Goal: Task Accomplishment & Management: Use online tool/utility

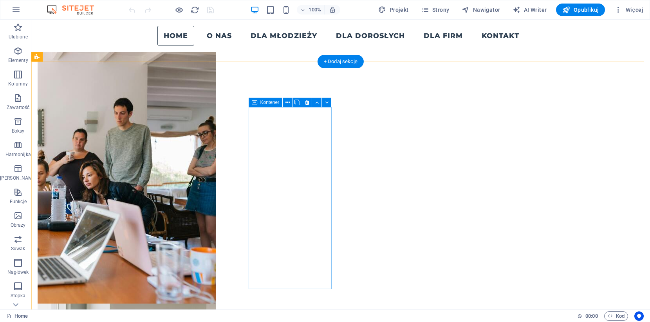
scroll to position [259, 0]
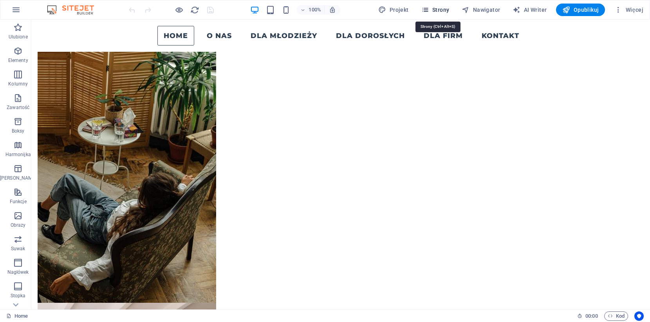
click at [438, 7] on span "Strony" at bounding box center [435, 10] width 28 height 8
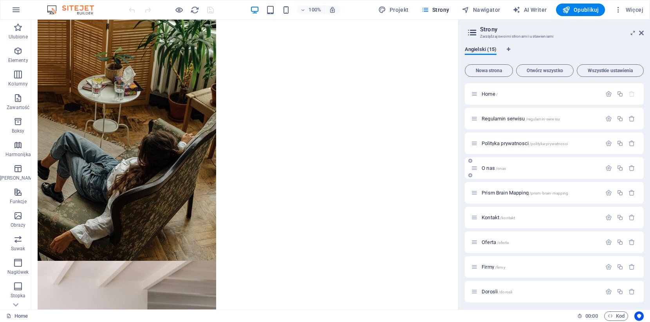
click at [491, 167] on span "O nas /onas" at bounding box center [494, 168] width 24 height 6
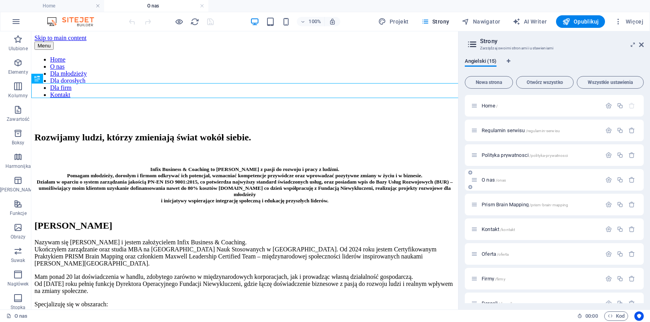
scroll to position [0, 0]
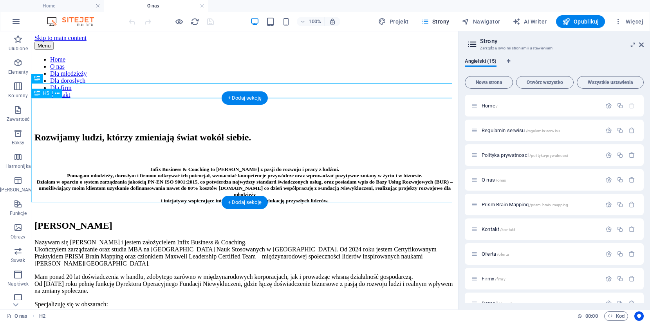
click at [389, 181] on div "​​​​​​ Infix Business & Coaching to [PERSON_NAME] z pasji do rozwoju i pracy z …" at bounding box center [244, 176] width 421 height 53
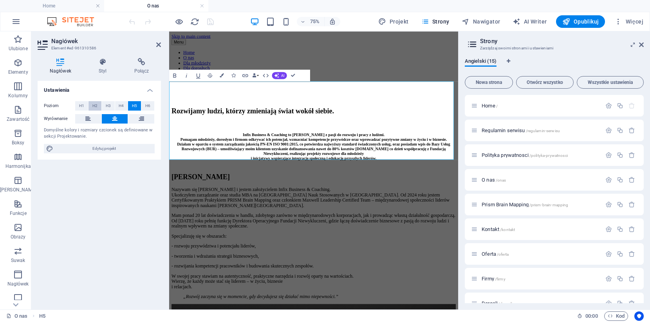
click at [91, 105] on button "H2" at bounding box center [95, 105] width 13 height 9
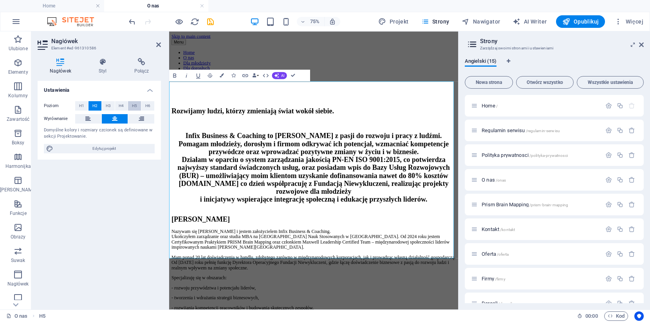
click at [132, 105] on span "H5" at bounding box center [134, 105] width 5 height 9
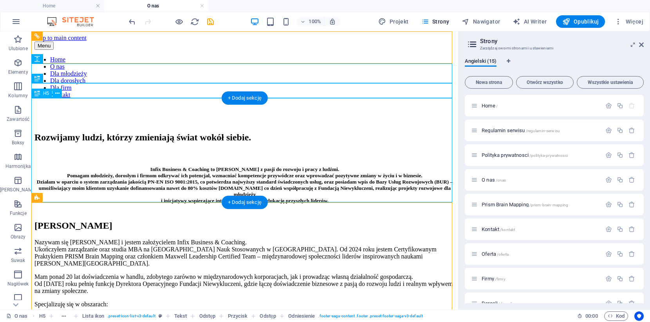
click at [240, 150] on div "​​​​​​ Infix Business & Coaching to [PERSON_NAME] z pasji do rozwoju i pracy z …" at bounding box center [244, 176] width 421 height 53
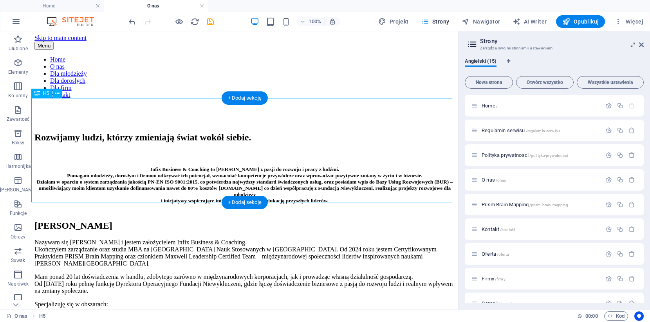
click at [240, 150] on div "​​​​​​ Infix Business & Coaching to [PERSON_NAME] z pasji do rozwoju i pracy z …" at bounding box center [244, 176] width 421 height 53
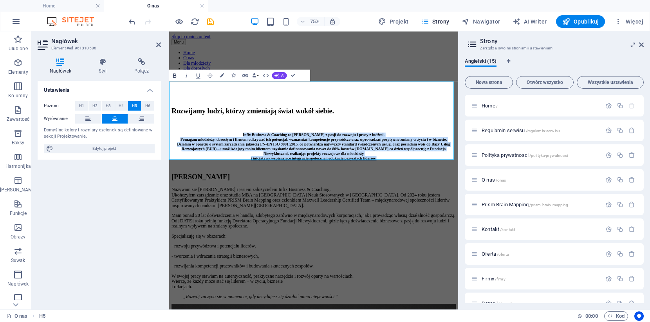
click at [176, 78] on icon "button" at bounding box center [174, 75] width 7 height 7
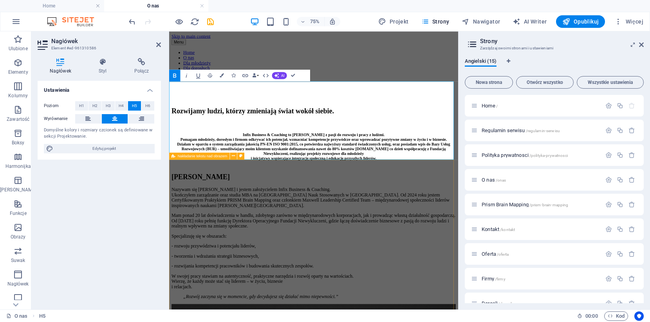
drag, startPoint x: 464, startPoint y: 228, endPoint x: 530, endPoint y: 179, distance: 82.4
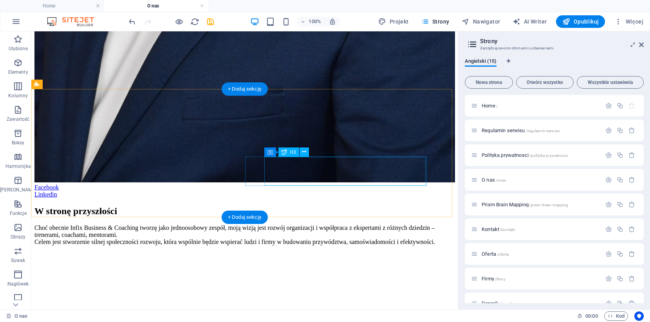
scroll to position [931, 0]
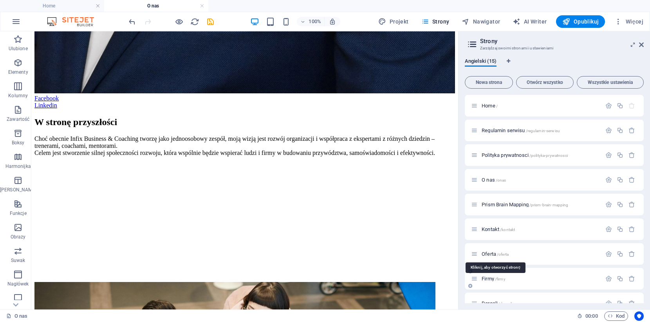
click at [487, 252] on span "Oferta /oferta" at bounding box center [495, 254] width 27 height 6
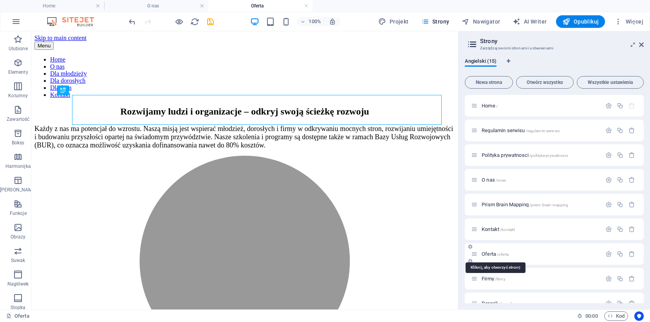
scroll to position [0, 0]
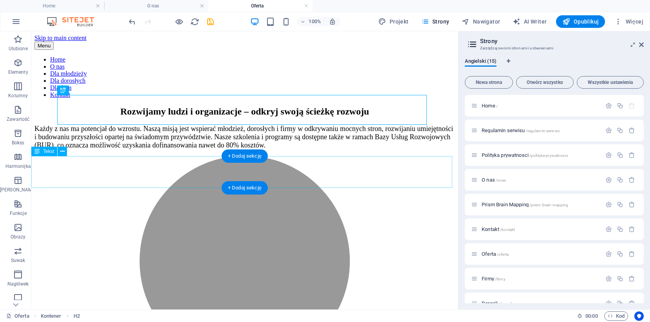
click at [270, 149] on div "Każdy z nas ma potencjał do wzrostu. Naszą misją jest wspierać młodzież, dorosł…" at bounding box center [244, 137] width 421 height 25
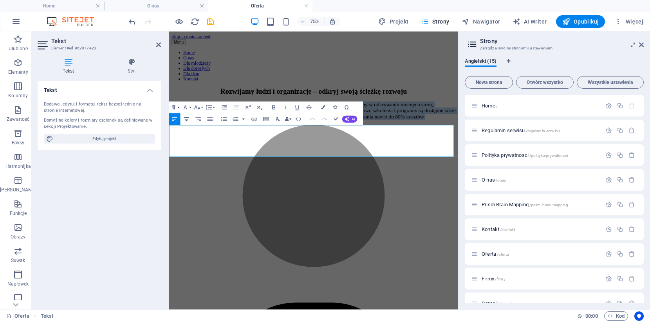
click at [190, 118] on icon "button" at bounding box center [186, 119] width 7 height 7
click at [538, 149] on span "Każdy z nas ma potencjał do wzrostu. Naszą misją jest wspierać młodzież, dorosł…" at bounding box center [361, 137] width 379 height 24
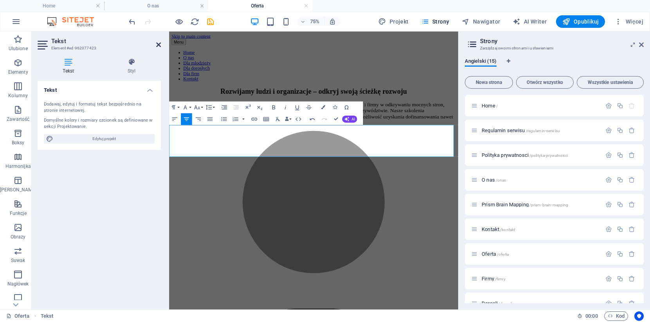
click at [158, 44] on icon at bounding box center [158, 45] width 5 height 6
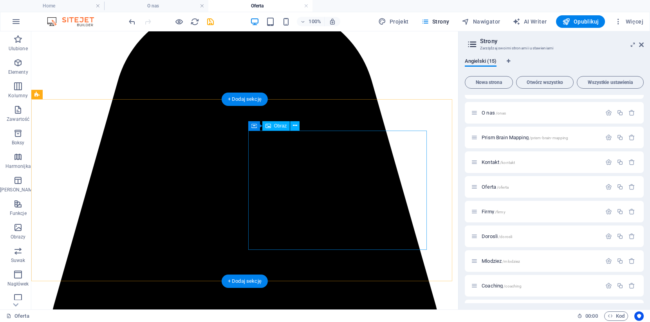
scroll to position [532, 0]
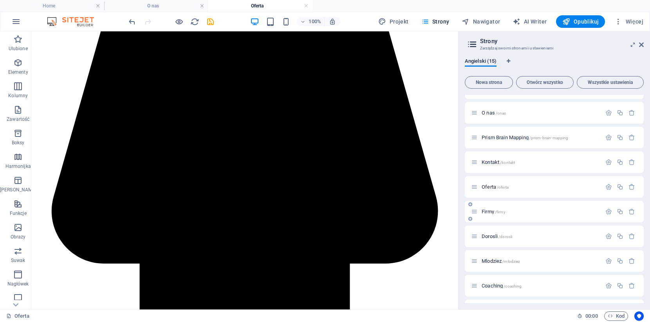
click at [490, 210] on span "Firmy /firmy" at bounding box center [494, 211] width 24 height 6
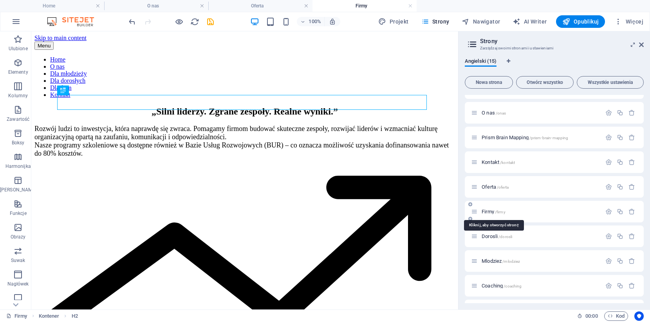
scroll to position [0, 0]
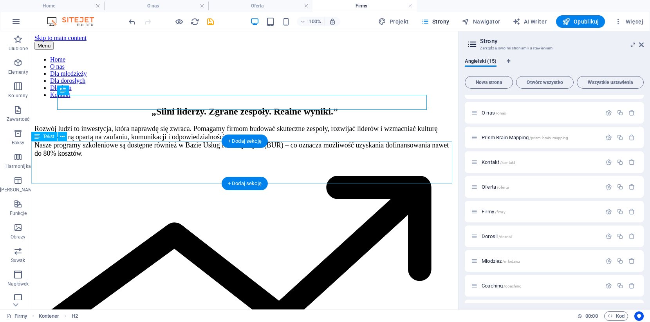
click at [282, 157] on div "Rozwój ludzi to inwestycja, która naprawdę się zwraca. Pomagamy firmom budować …" at bounding box center [244, 141] width 421 height 33
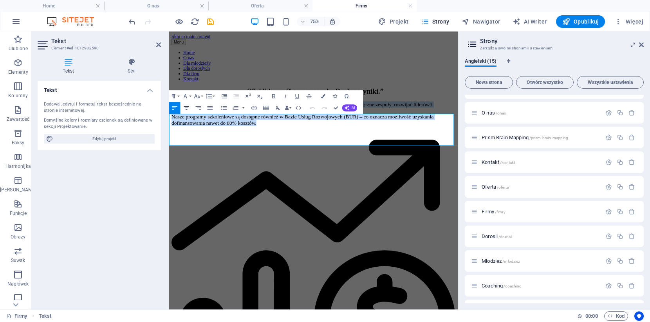
click at [189, 107] on button "Align Center" at bounding box center [186, 108] width 11 height 12
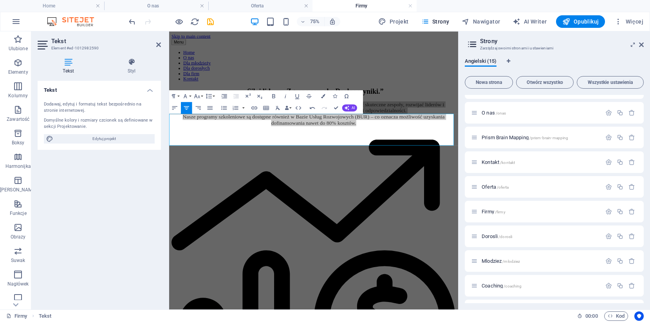
click at [155, 45] on header "Tekst Element #ed-1012982590" at bounding box center [99, 41] width 123 height 20
click at [157, 45] on icon at bounding box center [158, 45] width 5 height 6
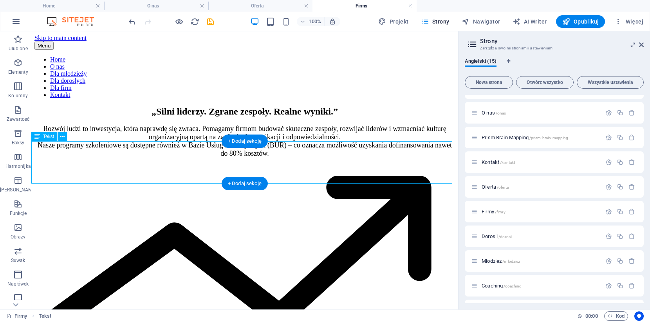
click at [437, 146] on div "Rozwój ludzi to inwestycja, która naprawdę się zwraca. Pomagamy firmom budować …" at bounding box center [244, 141] width 421 height 33
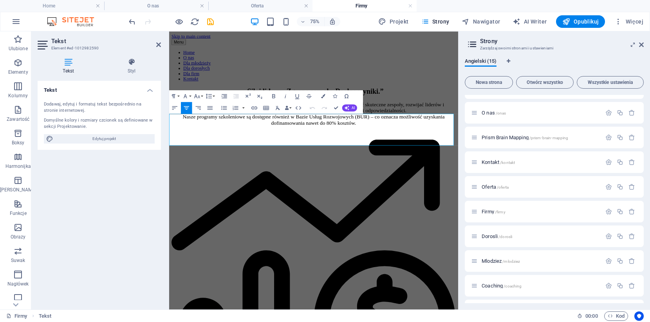
click at [225, 156] on span "Rozwój ludzi to inwestycja, która naprawdę się zwraca. Pomagamy firmom budować …" at bounding box center [361, 141] width 349 height 33
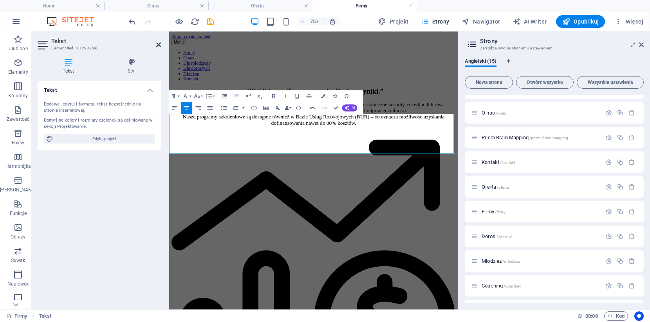
click at [159, 45] on icon at bounding box center [158, 45] width 5 height 6
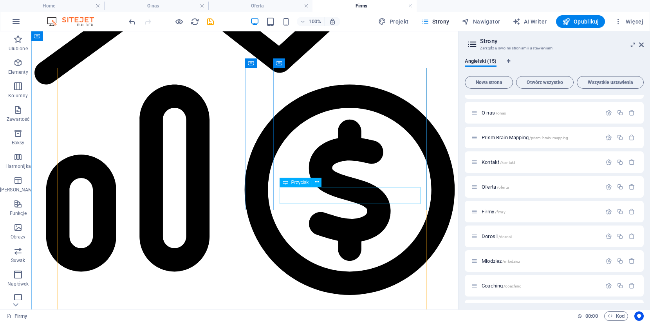
scroll to position [413, 0]
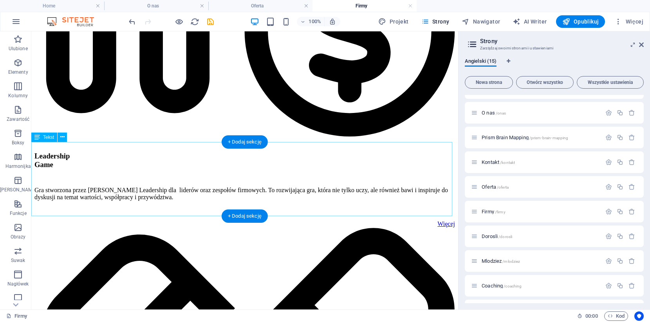
drag, startPoint x: 379, startPoint y: 206, endPoint x: 311, endPoint y: 264, distance: 88.9
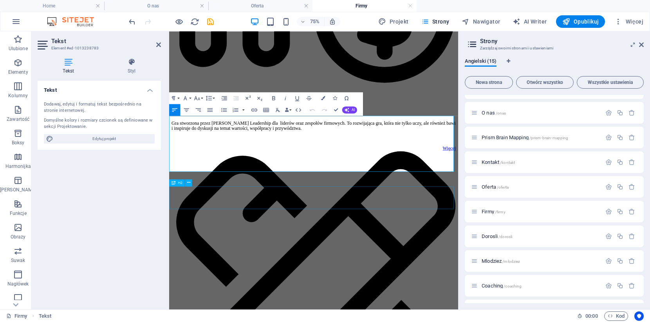
scroll to position [425, 0]
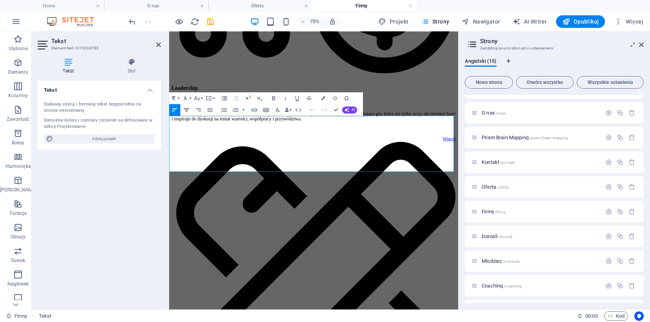
click at [188, 109] on icon "button" at bounding box center [186, 110] width 7 height 7
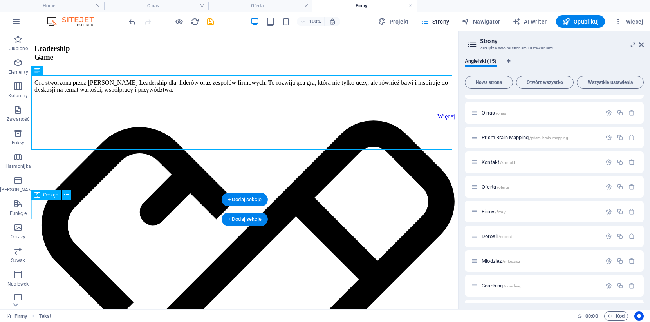
scroll to position [569, 0]
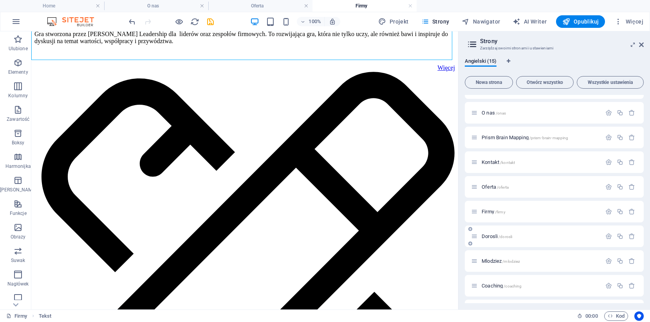
click at [491, 237] on span "Dorosli /dorosli" at bounding box center [497, 236] width 31 height 6
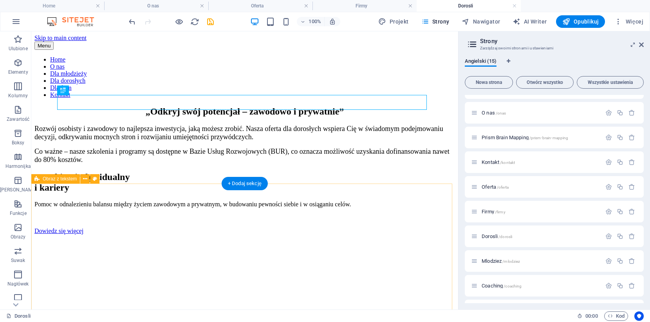
scroll to position [0, 0]
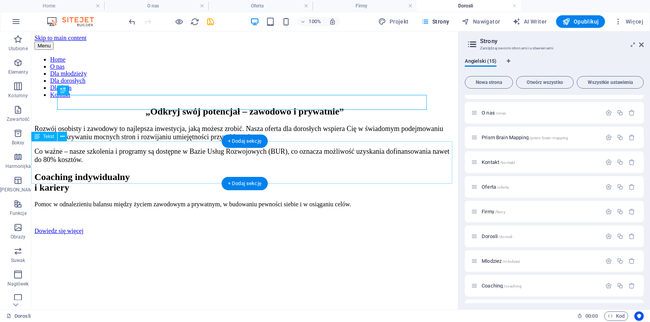
click at [270, 164] on div "Rozwój osobisty i zawodowy to najlepsza inwestycja, jaką możesz zrobić. Nasza o…" at bounding box center [244, 144] width 421 height 39
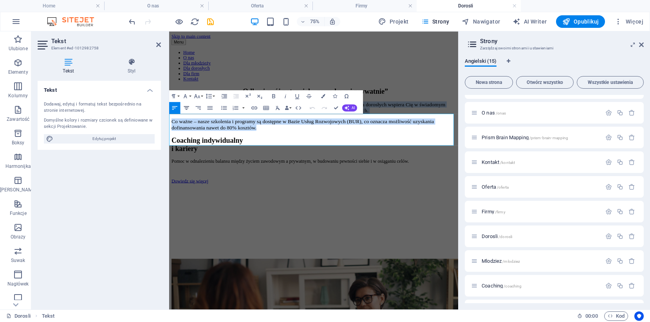
click at [189, 103] on button "Align Center" at bounding box center [186, 108] width 11 height 12
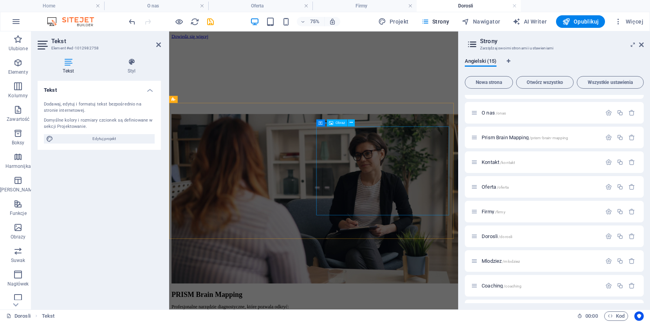
scroll to position [385, 0]
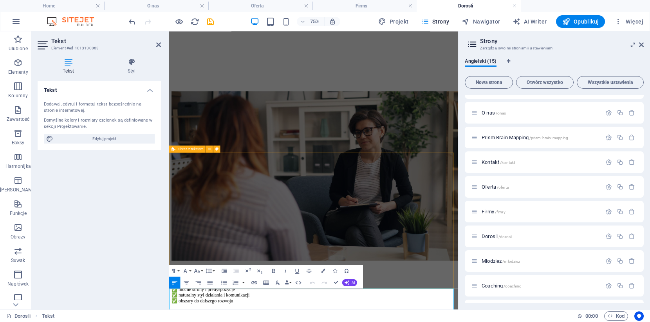
scroll to position [534, 0]
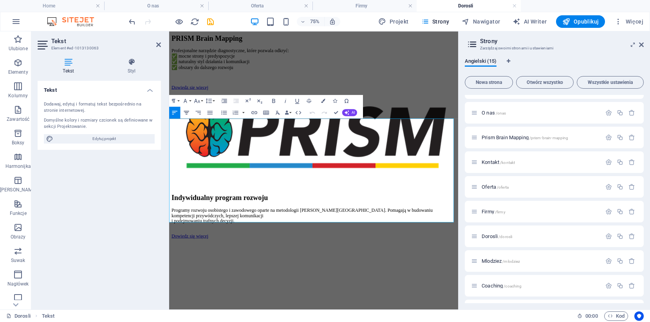
click at [186, 112] on icon "button" at bounding box center [186, 112] width 5 height 4
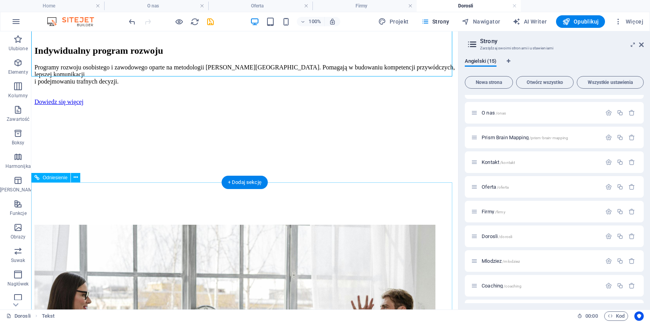
scroll to position [751, 0]
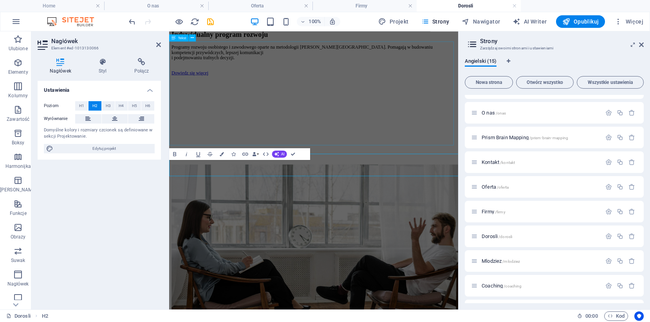
scroll to position [636, 0]
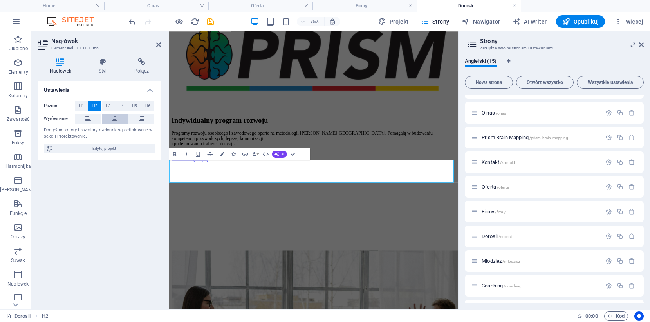
click at [114, 118] on icon at bounding box center [114, 118] width 5 height 9
click at [161, 46] on aside "Nagłówek Element #ed-1013130066 Nagłówek Styl Połącz Ustawienia Poziom H1 H2 H3…" at bounding box center [100, 170] width 138 height 278
drag, startPoint x: 157, startPoint y: 45, endPoint x: 126, endPoint y: 14, distance: 43.8
click at [157, 45] on icon at bounding box center [158, 45] width 5 height 6
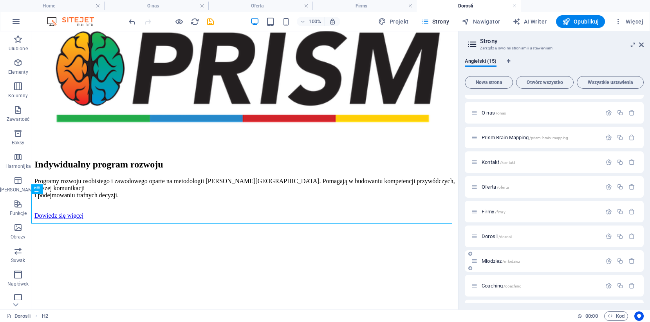
click at [488, 261] on span "[PERSON_NAME] /mlodziez" at bounding box center [501, 261] width 38 height 6
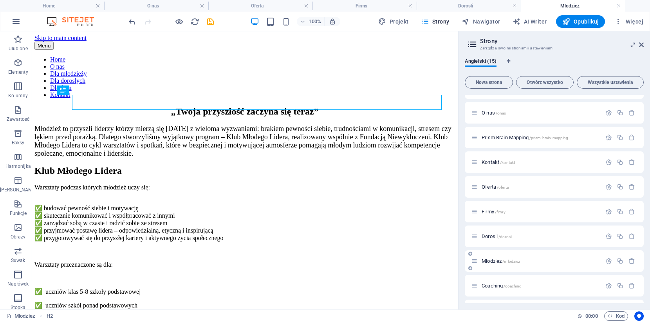
scroll to position [0, 0]
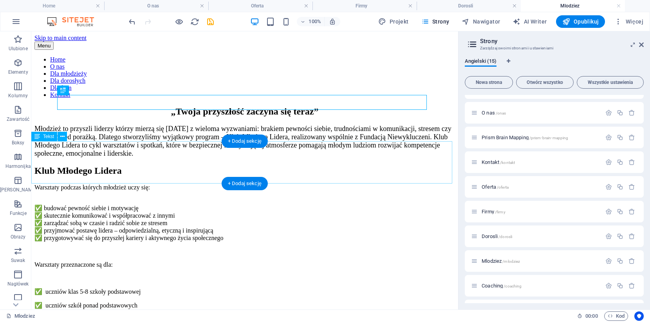
click at [411, 157] on div "Młodzież to przyszli liderzy którzy mierzą się [DATE] z wieloma wyzwaniami: bra…" at bounding box center [244, 141] width 421 height 33
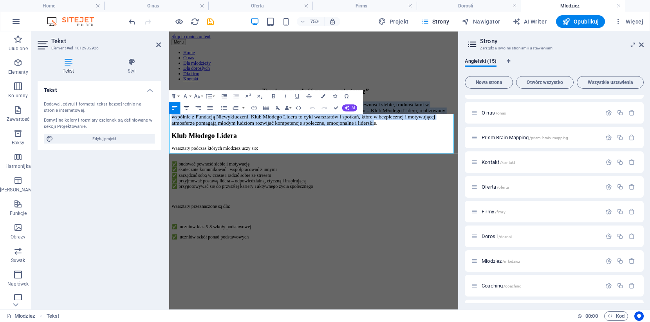
click at [186, 108] on icon "button" at bounding box center [186, 107] width 7 height 7
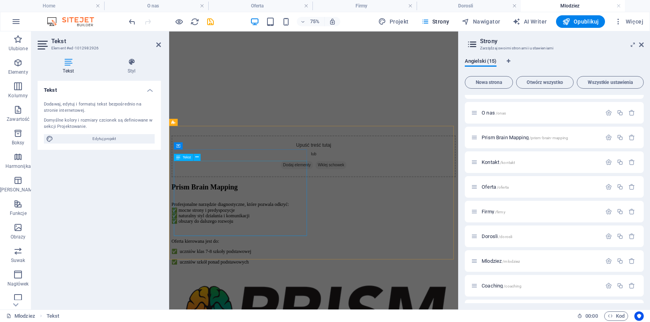
scroll to position [407, 0]
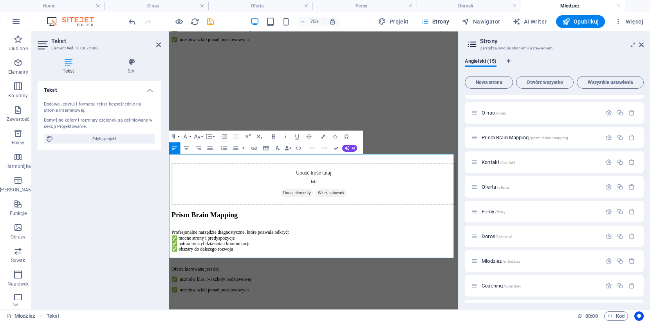
scroll to position [442, 0]
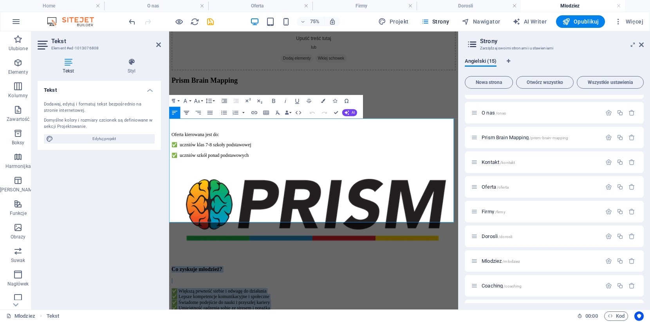
click at [188, 112] on icon "button" at bounding box center [186, 112] width 5 height 4
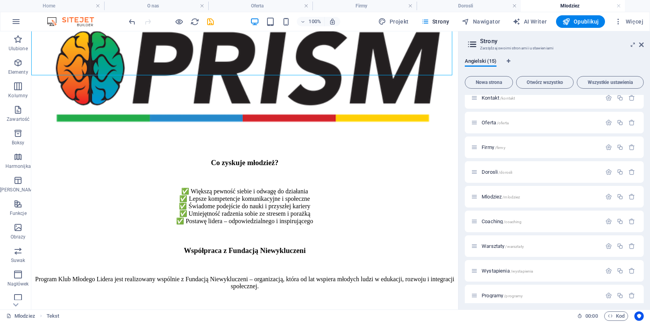
scroll to position [162, 0]
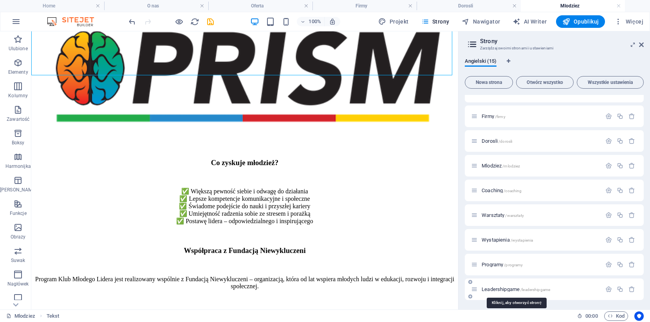
click at [497, 291] on span "Leadershipgame /leadershipgame" at bounding box center [516, 289] width 69 height 6
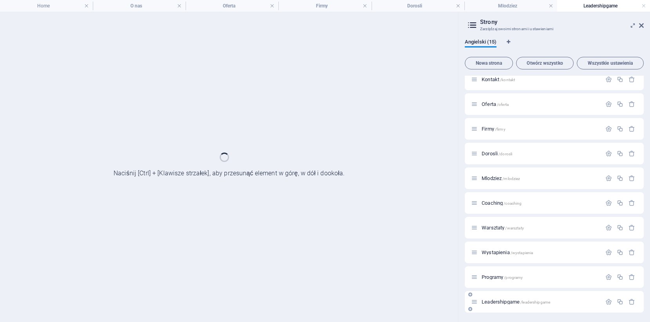
scroll to position [130, 0]
click at [497, 291] on div "Leadershipgame /leadershipgame" at bounding box center [554, 302] width 179 height 22
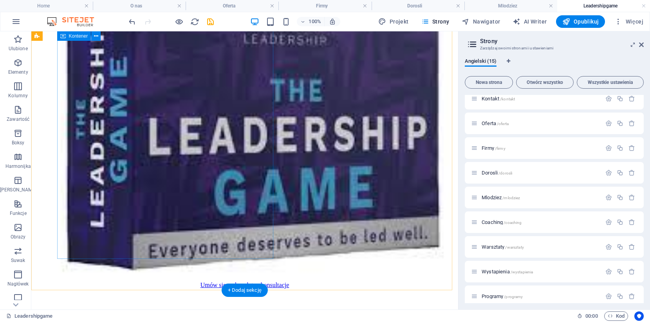
scroll to position [420, 0]
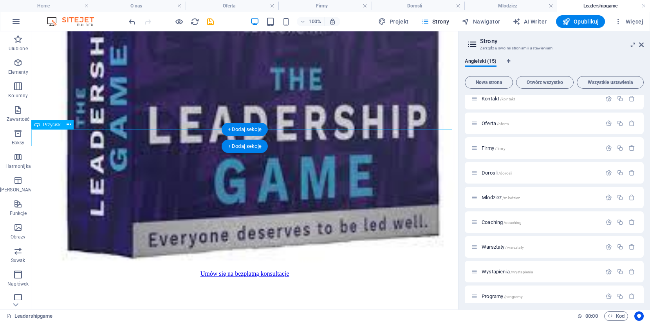
click at [299, 270] on div "Umów się na bezpłatną konsultacje" at bounding box center [244, 273] width 421 height 7
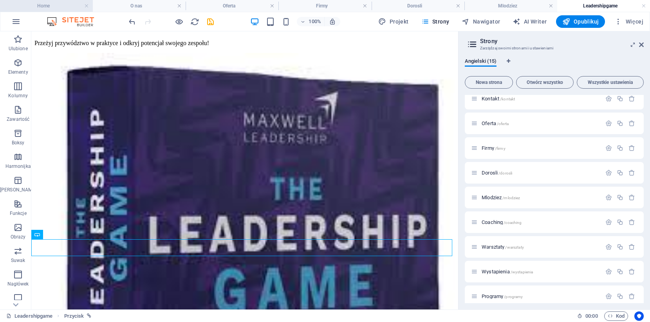
click at [40, 8] on h4 "Home" at bounding box center [46, 6] width 93 height 9
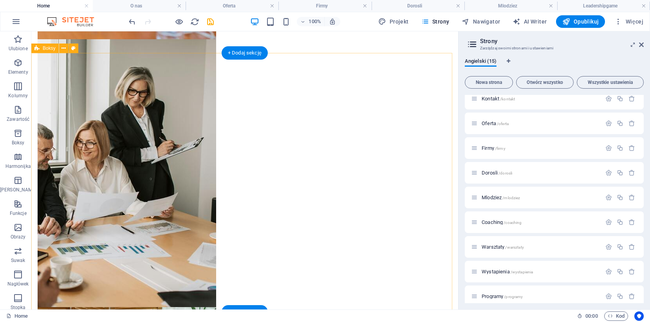
scroll to position [914, 0]
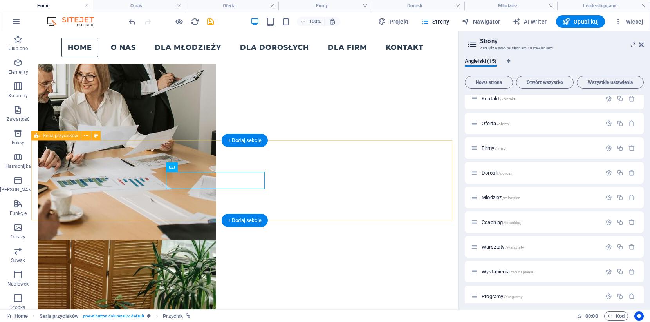
scroll to position [775, 0]
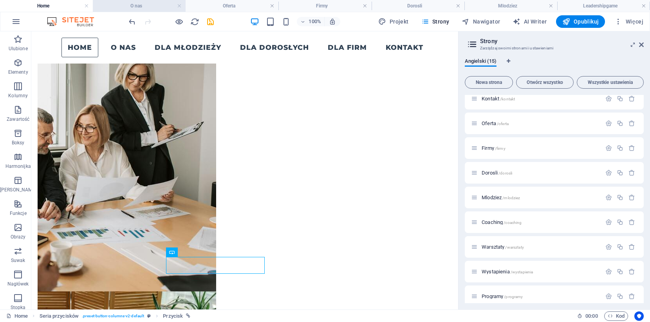
click at [126, 5] on h4 "O nas" at bounding box center [139, 6] width 93 height 9
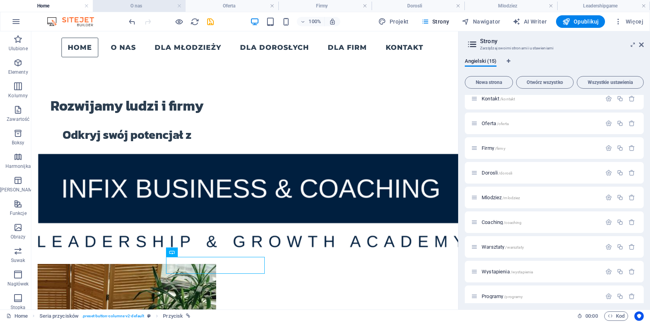
scroll to position [899, 0]
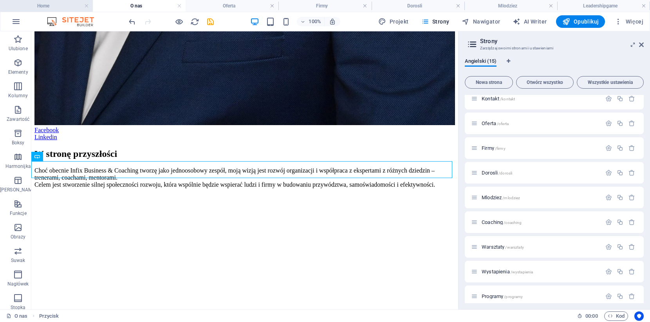
click at [55, 4] on h4 "Home" at bounding box center [46, 6] width 93 height 9
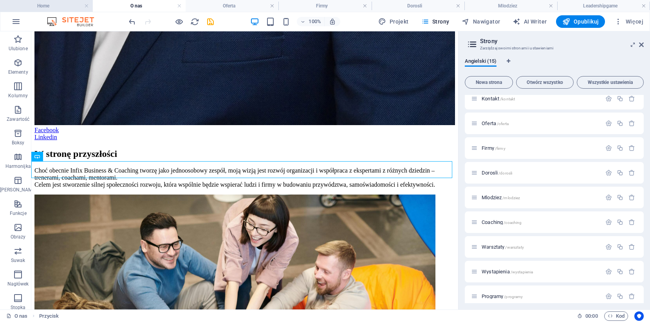
scroll to position [0, 0]
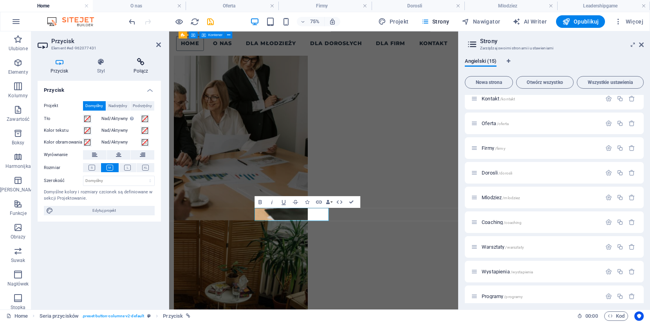
click at [141, 60] on icon at bounding box center [141, 62] width 40 height 8
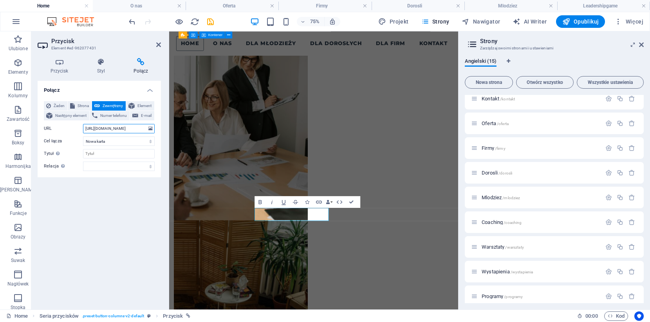
drag, startPoint x: 135, startPoint y: 130, endPoint x: 43, endPoint y: 120, distance: 92.2
click at [43, 120] on div "Żaden Strona Zewnętrzny Element Następny element Numer telefonu E-mail Strona H…" at bounding box center [99, 136] width 123 height 82
click at [127, 9] on h4 "O nas" at bounding box center [139, 6] width 93 height 9
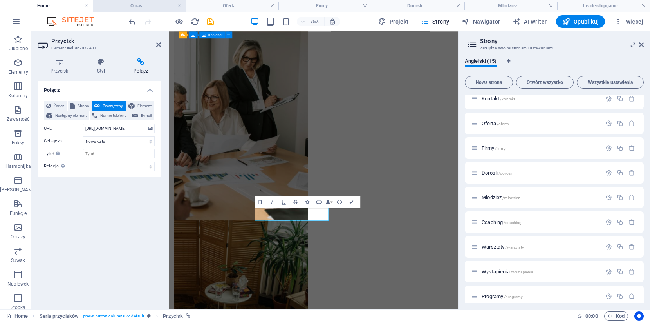
scroll to position [899, 0]
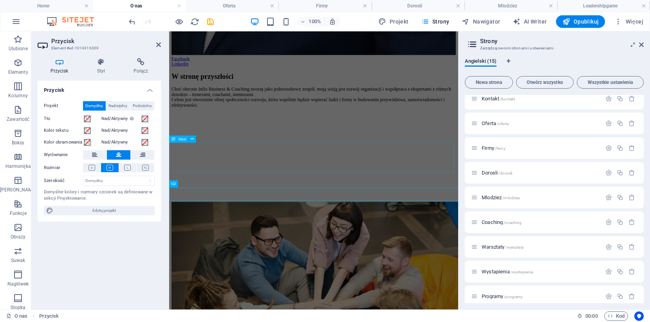
scroll to position [820, 0]
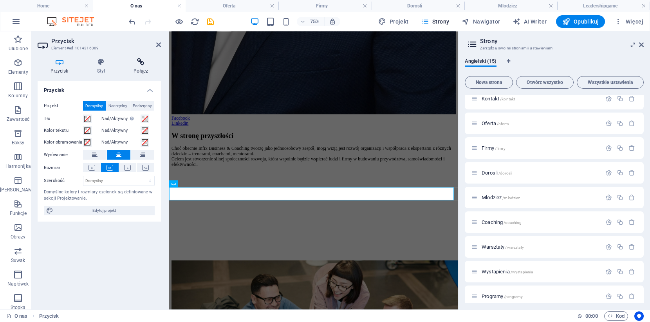
click at [130, 62] on icon at bounding box center [141, 62] width 40 height 8
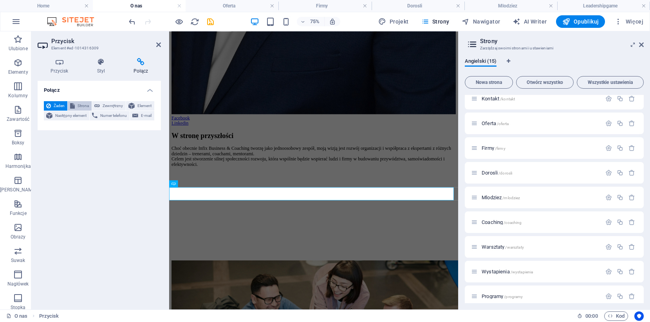
click at [81, 105] on span "Strona" at bounding box center [83, 105] width 12 height 9
select select
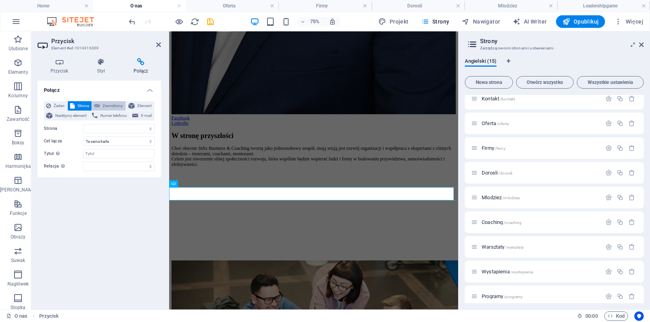
click at [107, 105] on span "Zewnętrzny" at bounding box center [112, 105] width 21 height 9
select select "blank"
click at [111, 128] on input "URL" at bounding box center [119, 128] width 72 height 9
paste input "[URL][DOMAIN_NAME]"
type input "[URL][DOMAIN_NAME]"
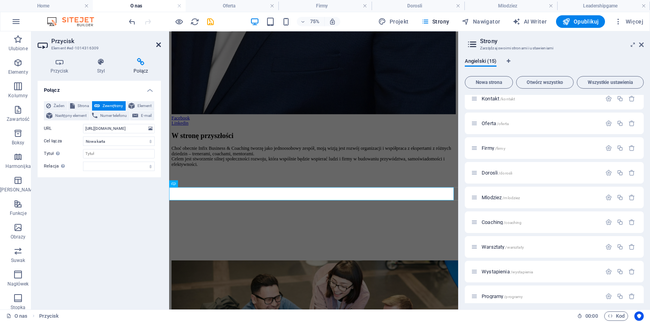
drag, startPoint x: 157, startPoint y: 43, endPoint x: 123, endPoint y: 12, distance: 45.5
click at [157, 43] on icon at bounding box center [158, 45] width 5 height 6
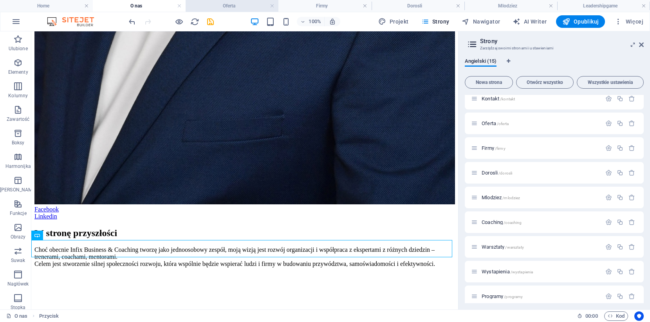
click at [236, 7] on h4 "Oferta" at bounding box center [232, 6] width 93 height 9
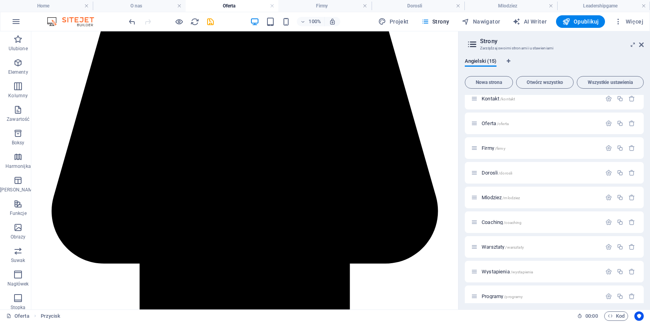
scroll to position [0, 0]
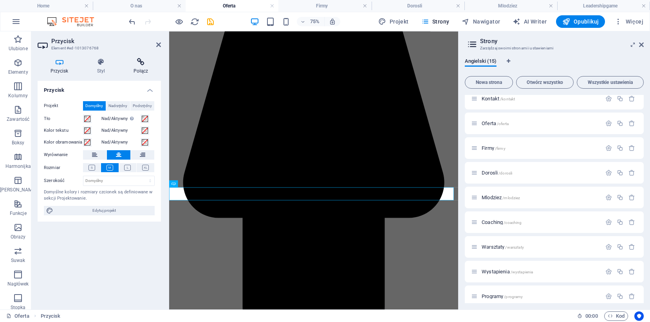
click at [148, 64] on icon at bounding box center [141, 62] width 40 height 8
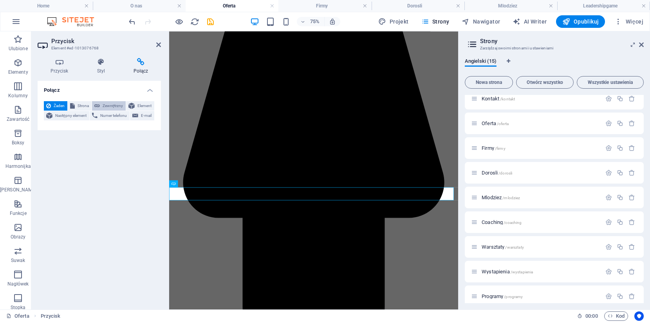
click at [105, 106] on span "Zewnętrzny" at bounding box center [112, 105] width 21 height 9
select select "blank"
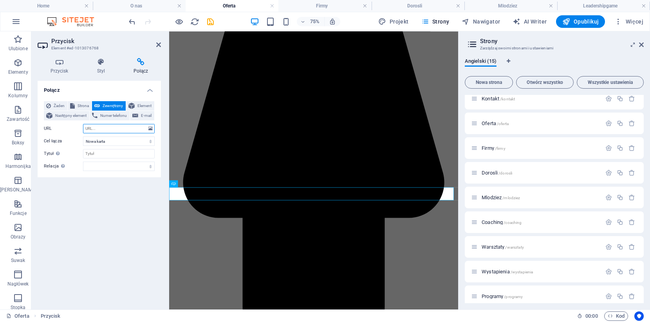
click at [117, 129] on input "URL" at bounding box center [119, 128] width 72 height 9
paste input "[URL][DOMAIN_NAME]"
type input "[URL][DOMAIN_NAME]"
click at [161, 47] on aside "Przycisk Element #ed-1013076768 Przycisk Styl Połącz Przycisk Projekt Domyślny …" at bounding box center [100, 170] width 138 height 278
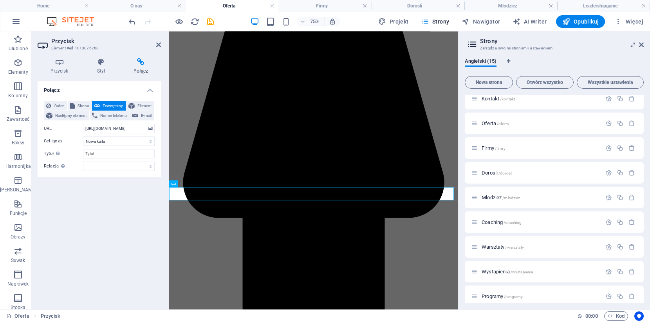
click at [155, 44] on h2 "Przycisk" at bounding box center [106, 41] width 110 height 7
click at [159, 45] on icon at bounding box center [158, 45] width 5 height 6
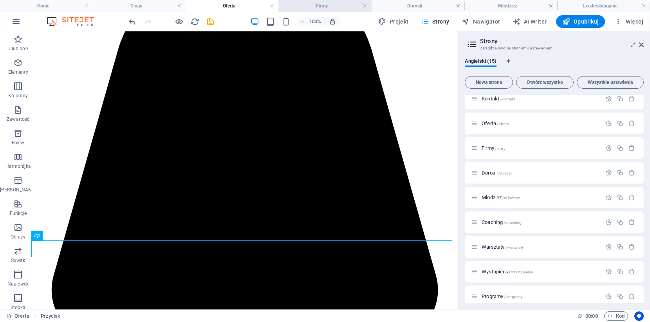
click at [328, 7] on h4 "Firmy" at bounding box center [324, 6] width 93 height 9
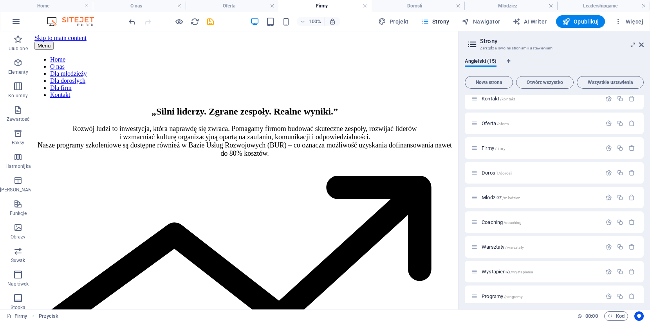
scroll to position [537, 0]
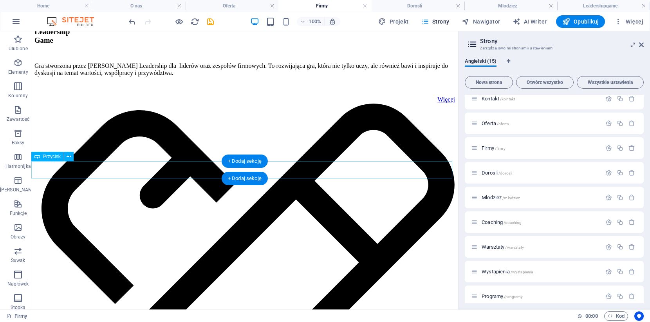
drag, startPoint x: 300, startPoint y: 172, endPoint x: 331, endPoint y: 203, distance: 44.0
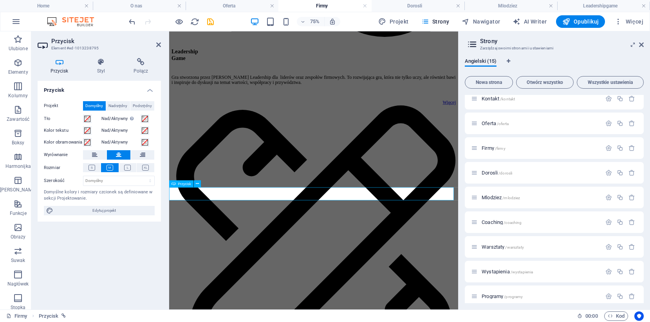
click at [140, 68] on h4 "Połącz" at bounding box center [141, 66] width 40 height 16
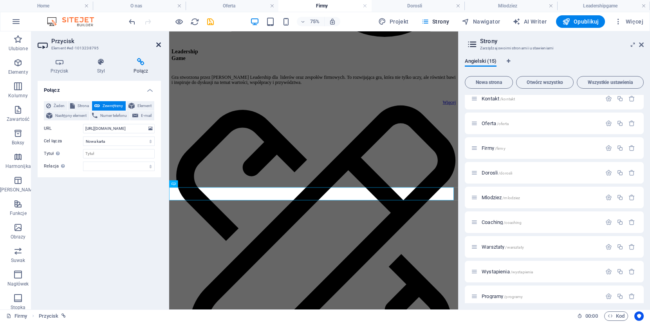
click at [161, 46] on icon at bounding box center [158, 45] width 5 height 6
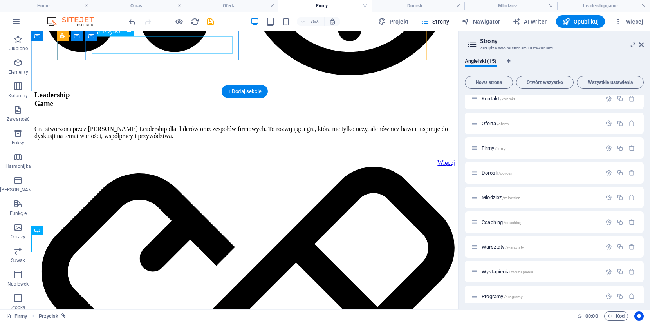
scroll to position [463, 0]
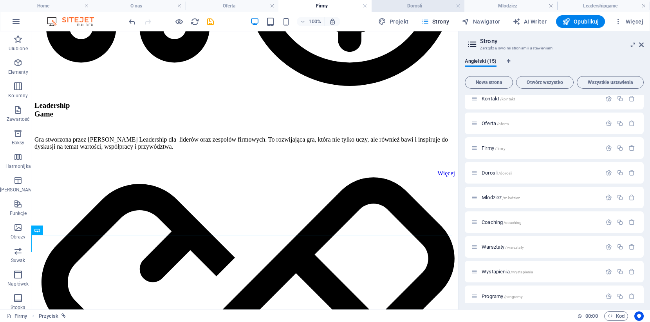
click at [418, 10] on h4 "Dorosli" at bounding box center [418, 6] width 93 height 9
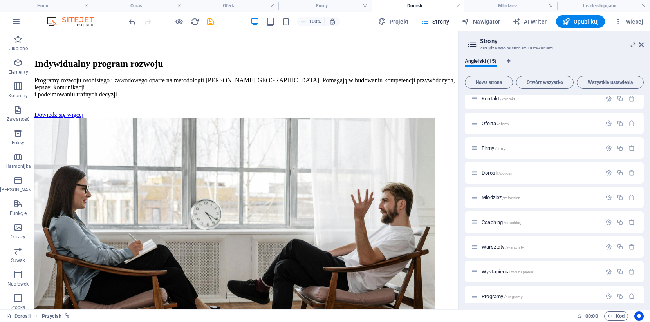
scroll to position [0, 0]
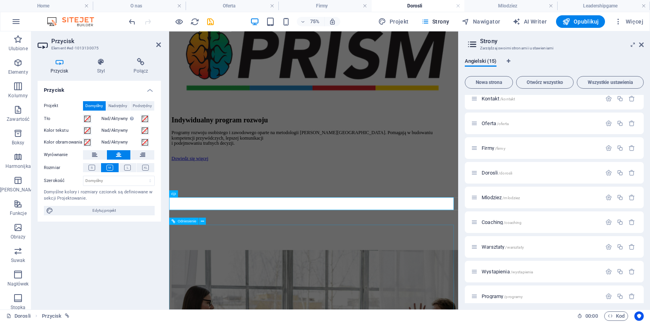
scroll to position [636, 0]
click at [140, 63] on icon at bounding box center [141, 62] width 40 height 8
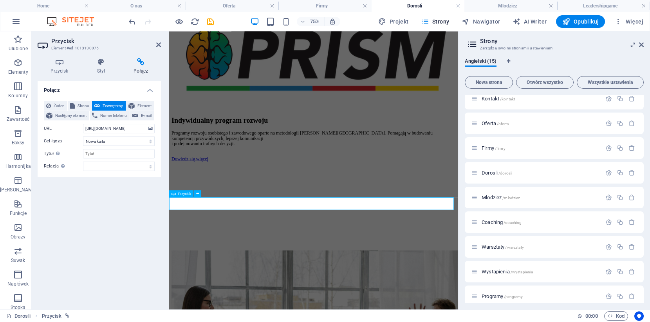
click at [157, 45] on icon at bounding box center [158, 45] width 5 height 6
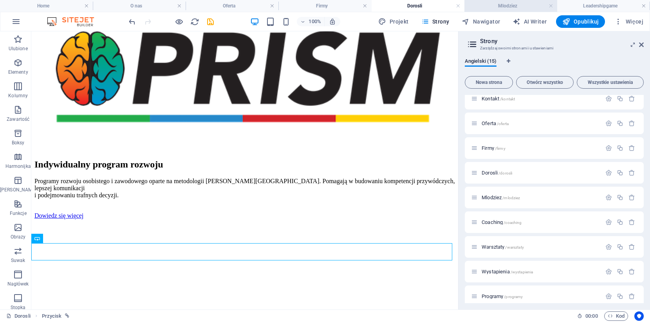
click at [515, 5] on h4 "Mlodziez" at bounding box center [511, 6] width 93 height 9
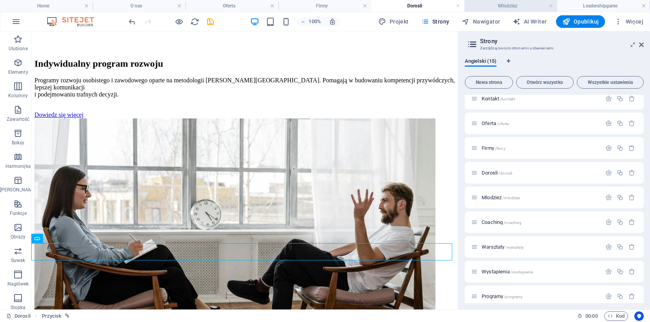
scroll to position [0, 0]
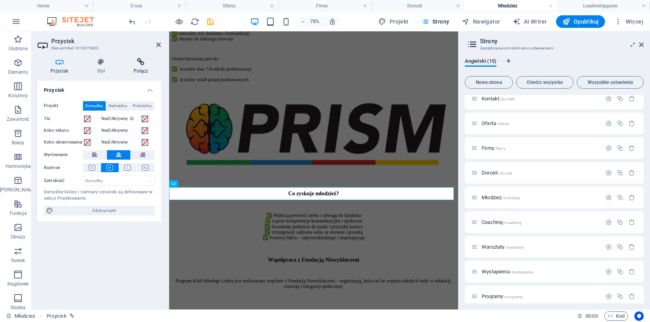
click at [137, 65] on icon at bounding box center [141, 62] width 40 height 8
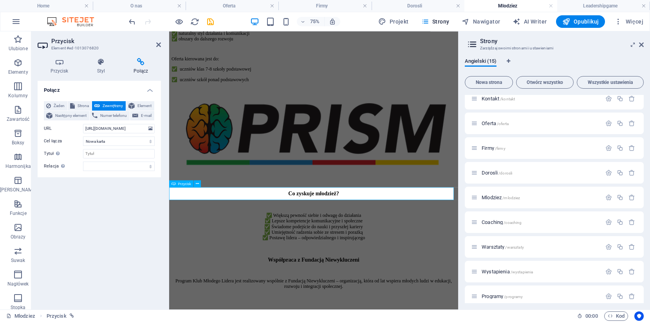
click at [160, 45] on icon at bounding box center [158, 45] width 5 height 6
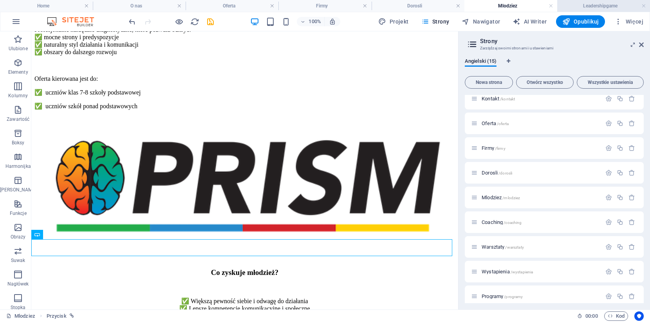
click at [610, 5] on h4 "Leadershipgame" at bounding box center [603, 6] width 93 height 9
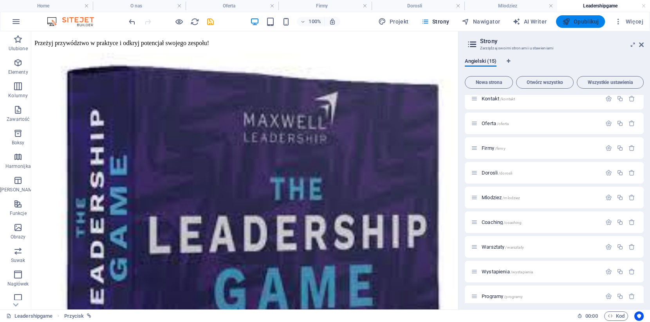
scroll to position [0, 0]
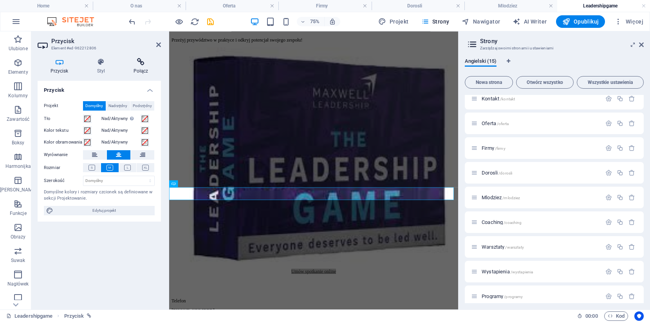
click at [136, 60] on icon at bounding box center [141, 62] width 40 height 8
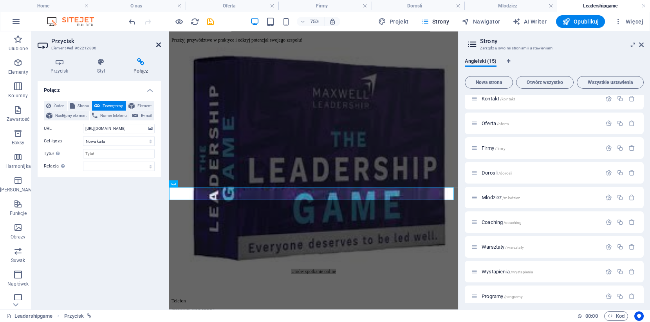
click at [156, 42] on icon at bounding box center [158, 45] width 5 height 6
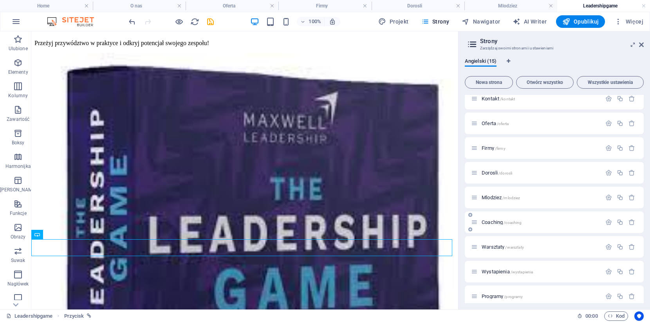
click at [495, 222] on span "Coaching /coaching" at bounding box center [502, 222] width 40 height 6
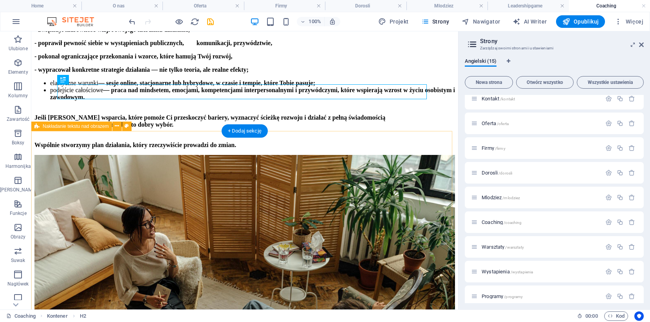
scroll to position [379, 0]
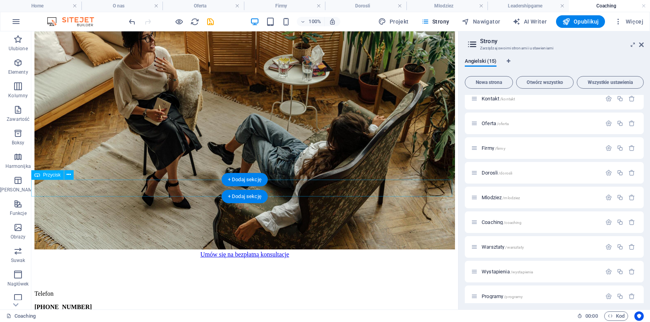
click at [301, 251] on div "Umów się na bezpłatną konsultacje" at bounding box center [244, 254] width 421 height 7
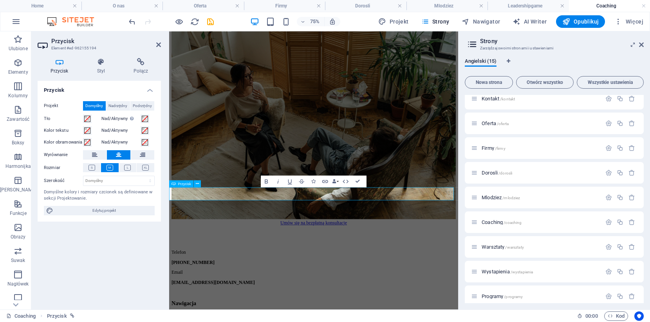
click at [407, 283] on link "Umów się na bezpłatną konsultacje" at bounding box center [362, 286] width 89 height 7
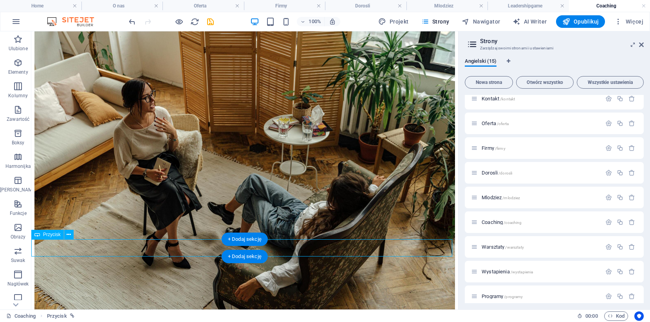
click at [286, 311] on div "Umów spotkanie online" at bounding box center [244, 314] width 421 height 7
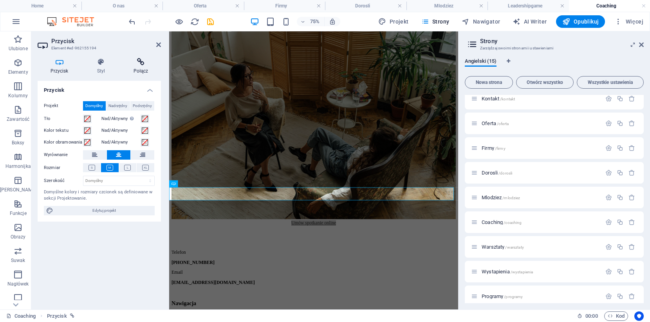
click at [139, 63] on icon at bounding box center [141, 62] width 40 height 8
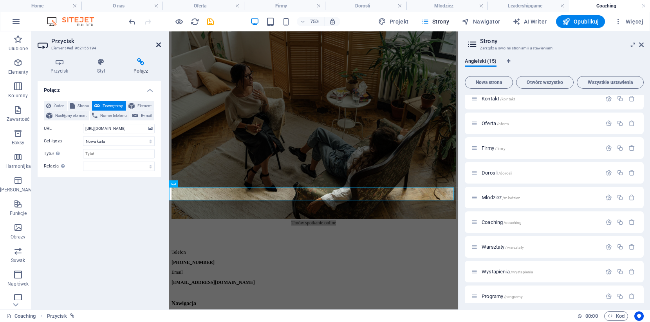
click at [157, 45] on icon at bounding box center [158, 45] width 5 height 6
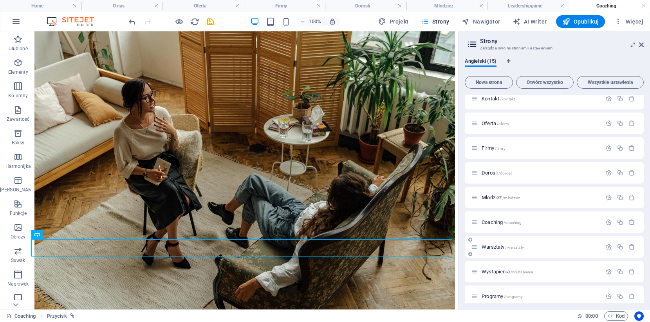
click at [492, 248] on span "Warsztaty /warsztaty" at bounding box center [503, 247] width 42 height 6
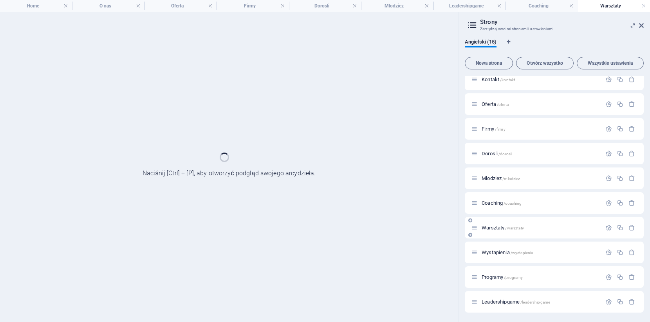
scroll to position [0, 0]
click at [492, 248] on div "Wystapienia /wystapienia" at bounding box center [536, 252] width 130 height 9
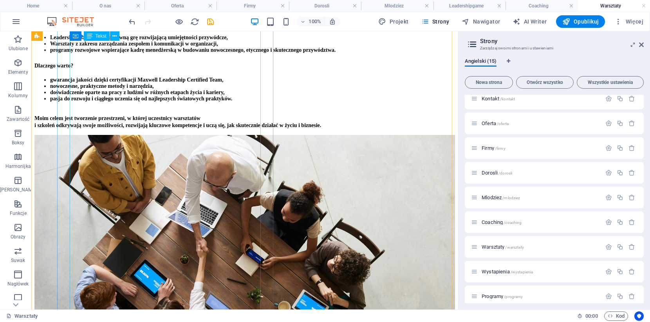
scroll to position [271, 0]
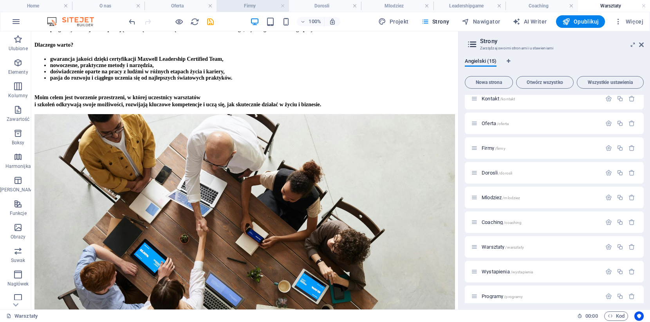
click at [250, 7] on h4 "Firmy" at bounding box center [253, 6] width 72 height 9
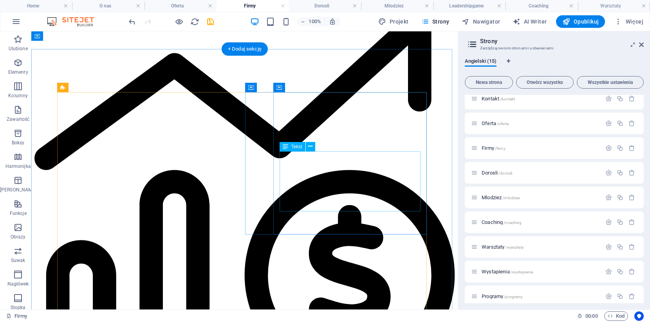
scroll to position [107, 0]
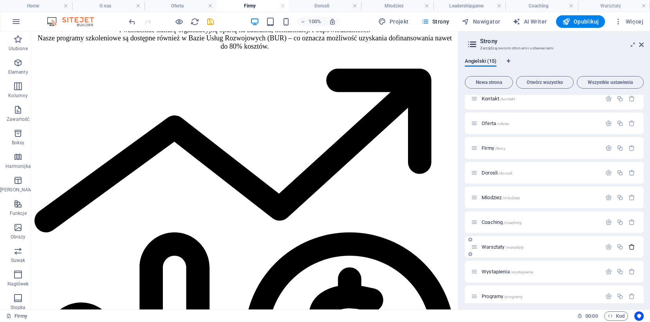
click at [630, 247] on icon "button" at bounding box center [632, 246] width 7 height 7
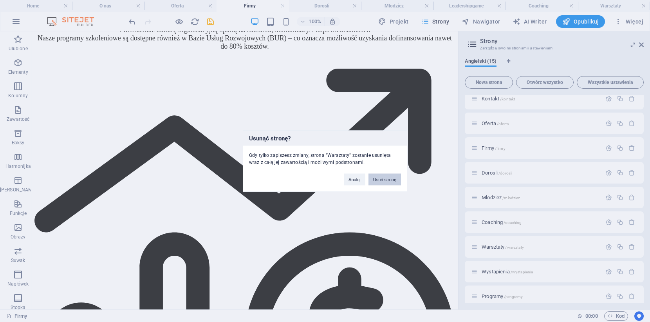
drag, startPoint x: 393, startPoint y: 179, endPoint x: 363, endPoint y: 149, distance: 43.2
click at [393, 179] on button "Usuń stronę" at bounding box center [385, 179] width 33 height 12
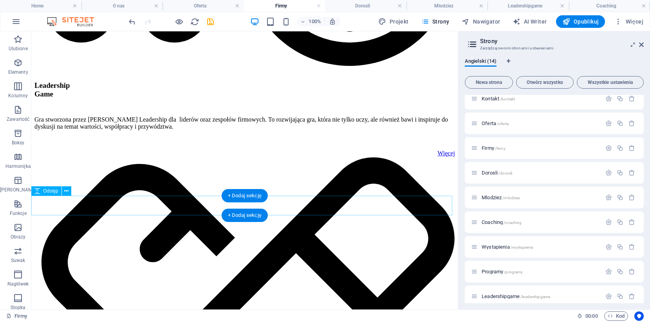
scroll to position [226, 0]
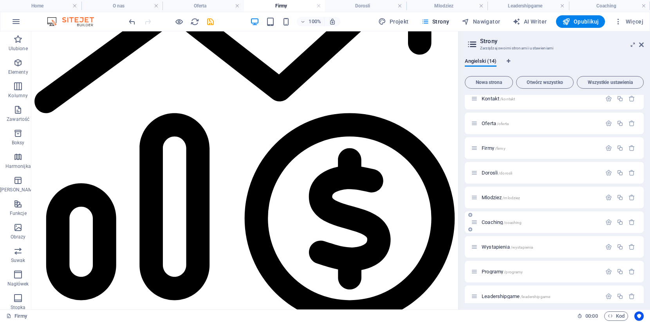
click at [494, 221] on span "Coaching /coaching" at bounding box center [502, 222] width 40 height 6
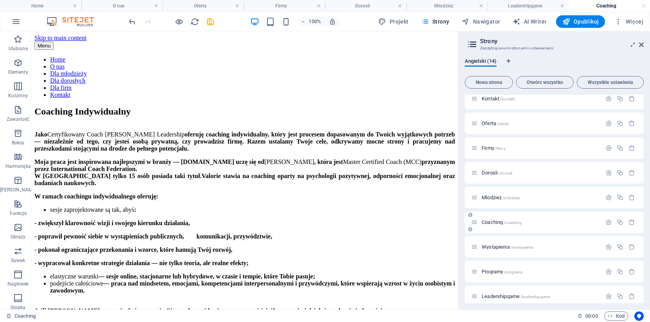
scroll to position [319, 0]
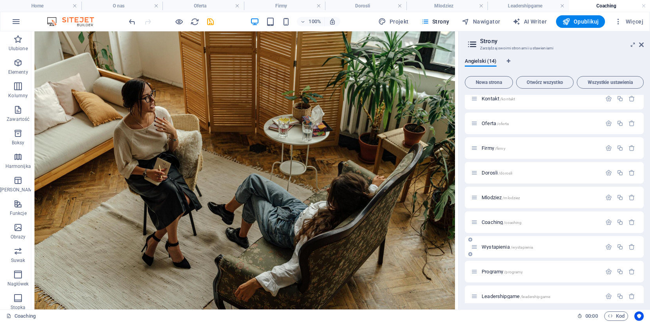
click at [491, 248] on span "Wystapienia /wystapienia" at bounding box center [507, 247] width 51 height 6
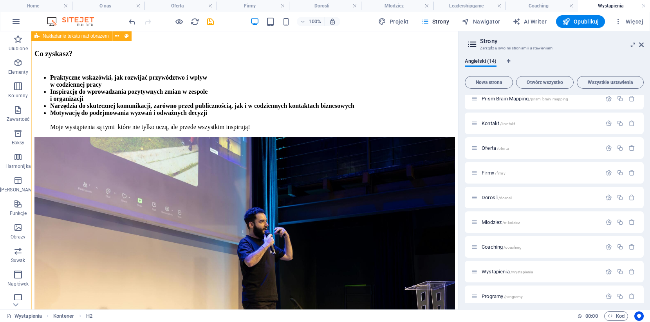
scroll to position [376, 0]
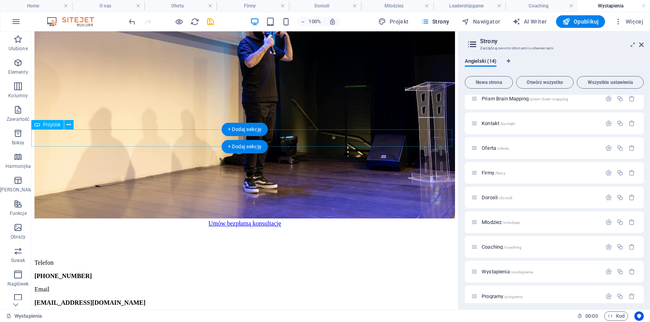
click at [287, 220] on div "Umów bezpłatną konsultację" at bounding box center [244, 223] width 421 height 7
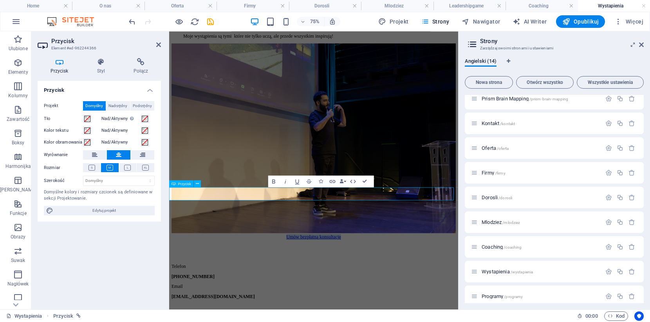
click at [398, 302] on link "Umów bezpłatną konsultację" at bounding box center [361, 305] width 73 height 7
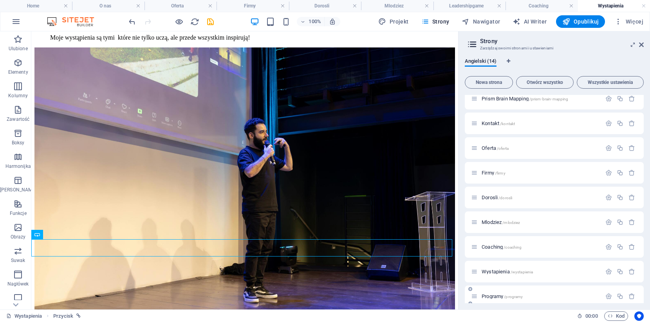
click at [494, 296] on span "Programy /programy" at bounding box center [502, 296] width 41 height 6
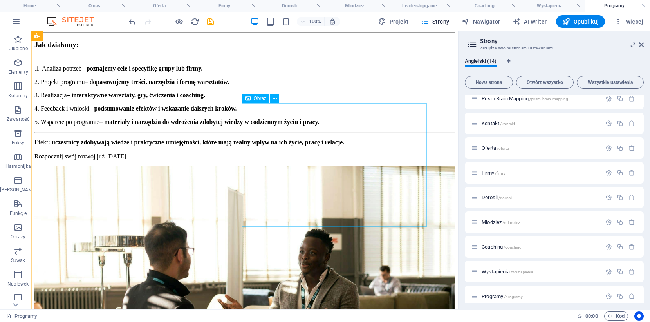
scroll to position [340, 0]
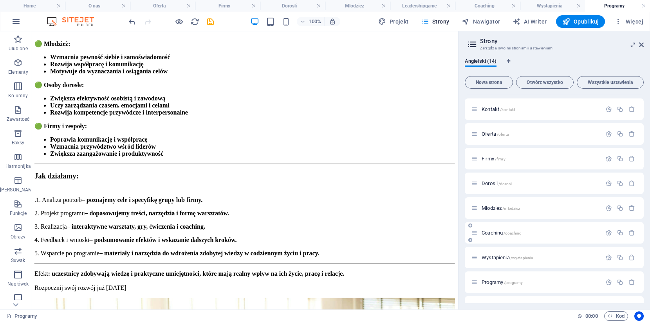
scroll to position [137, 0]
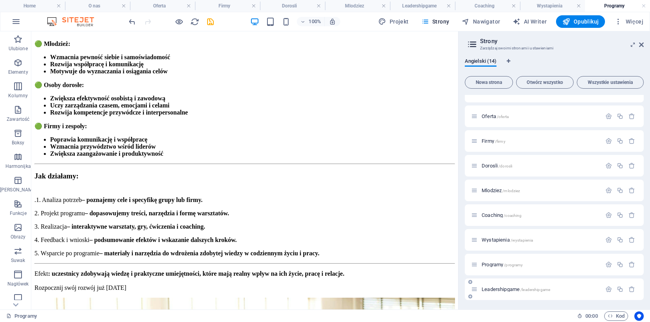
click at [500, 287] on span "Leadershipgame /leadershipgame" at bounding box center [516, 289] width 69 height 6
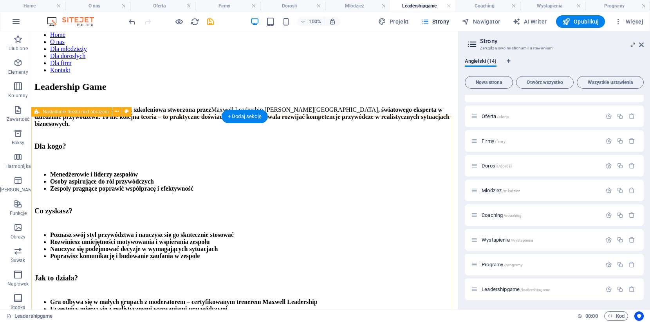
scroll to position [270, 0]
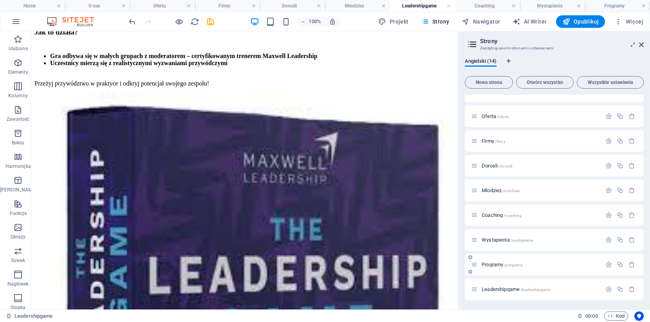
click at [498, 266] on span "Programy /programy" at bounding box center [502, 264] width 41 height 6
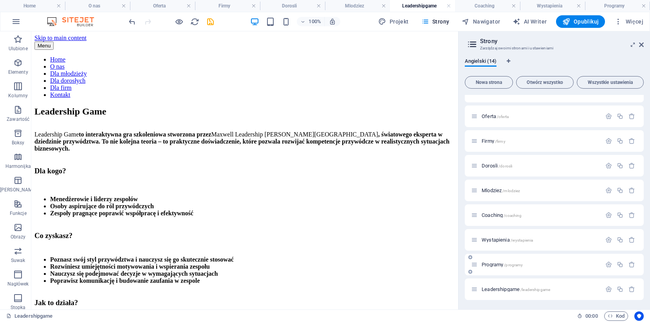
scroll to position [144, 0]
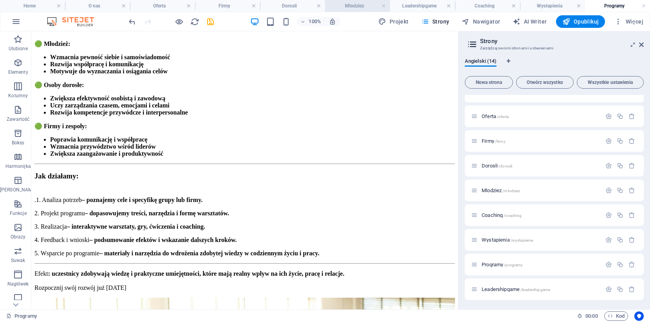
click at [354, 7] on h4 "Mlodziez" at bounding box center [357, 6] width 65 height 9
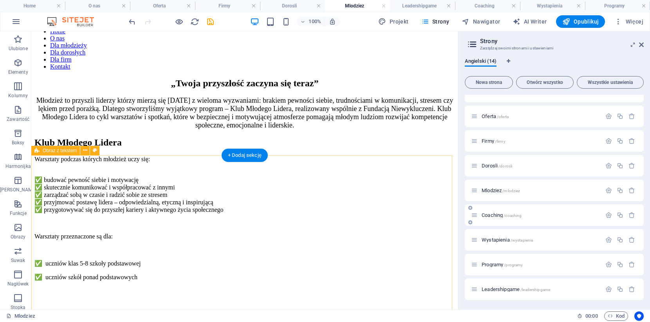
scroll to position [184, 0]
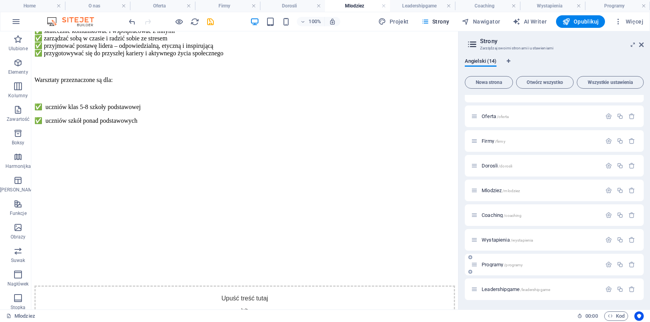
click at [493, 264] on span "Programy /programy" at bounding box center [502, 264] width 41 height 6
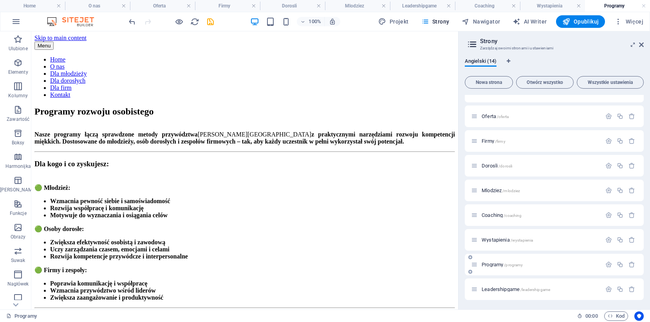
scroll to position [144, 0]
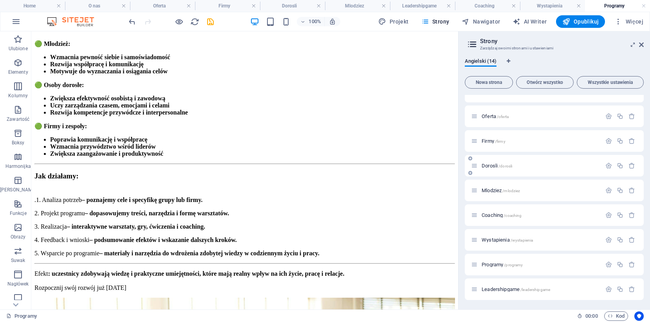
click at [487, 165] on span "Dorosli /dorosli" at bounding box center [497, 166] width 31 height 6
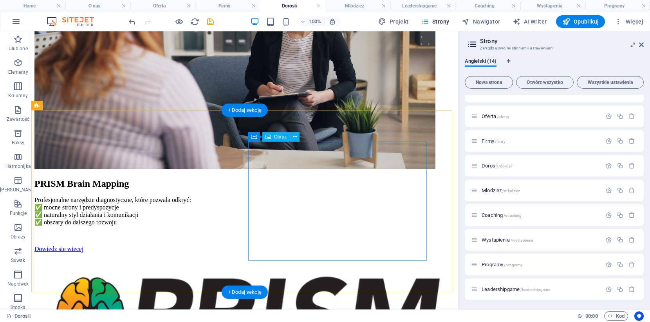
scroll to position [391, 0]
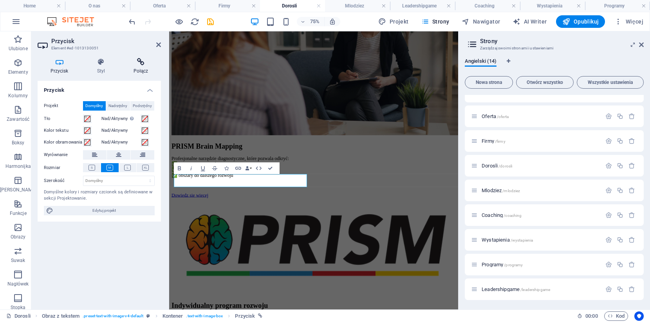
click at [144, 66] on h4 "Połącz" at bounding box center [141, 66] width 40 height 16
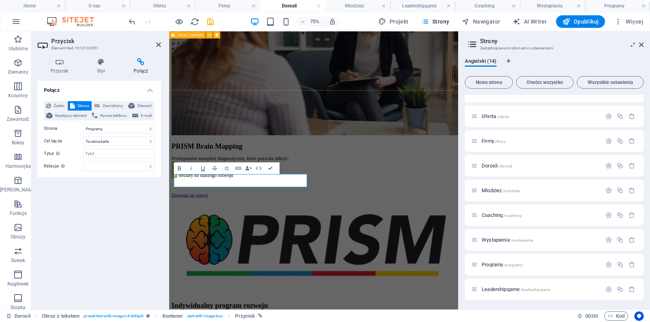
click at [154, 42] on h2 "Przycisk" at bounding box center [106, 41] width 110 height 7
click at [150, 45] on header "Przycisk Element #ed-1013130051" at bounding box center [99, 41] width 123 height 20
click at [156, 45] on icon at bounding box center [158, 45] width 5 height 6
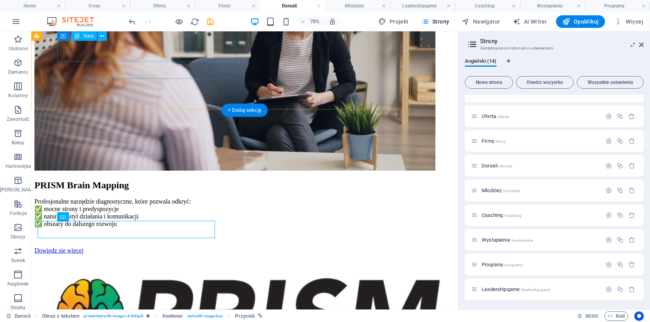
scroll to position [391, 0]
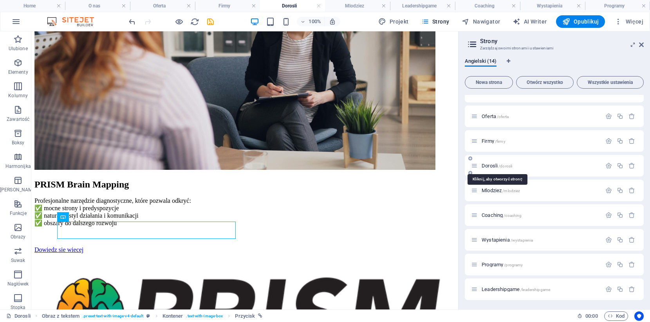
click at [489, 167] on span "Dorosli /dorosli" at bounding box center [497, 166] width 31 height 6
click at [495, 263] on span "Programy /programy" at bounding box center [502, 264] width 41 height 6
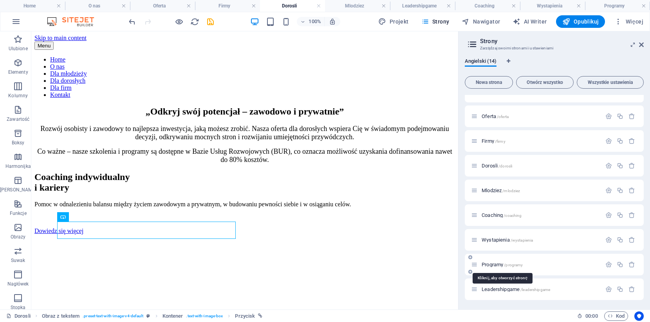
scroll to position [144, 0]
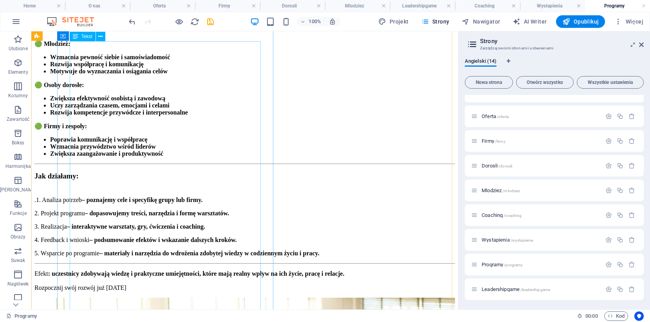
click at [204, 154] on div "Nasze programy łączą sprawdzone metody przywództwa [PERSON_NAME] z praktycznymi…" at bounding box center [244, 139] width 421 height 304
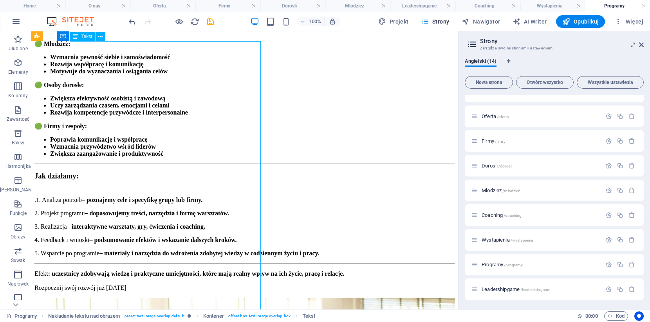
click at [205, 158] on div "Nasze programy łączą sprawdzone metody przywództwa [PERSON_NAME] z praktycznymi…" at bounding box center [244, 139] width 421 height 304
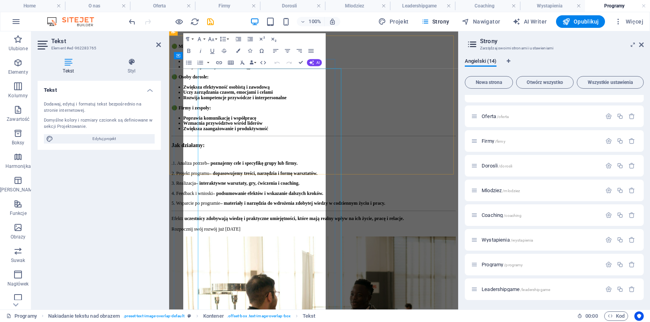
scroll to position [104, 0]
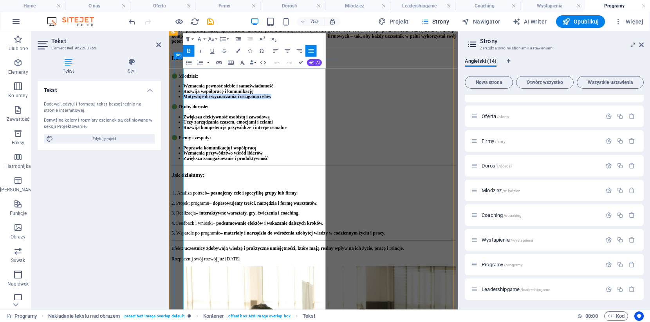
drag, startPoint x: 325, startPoint y: 197, endPoint x: 193, endPoint y: 196, distance: 131.6
click at [193, 121] on li "Motywuje do wyznaczania i osiągania celów" at bounding box center [369, 117] width 363 height 7
copy strong "Motywuje do wyznaczania i osiągania celów"
click at [324, 204] on li "Zwiększa zaangażowanie i produktywność" at bounding box center [369, 200] width 363 height 7
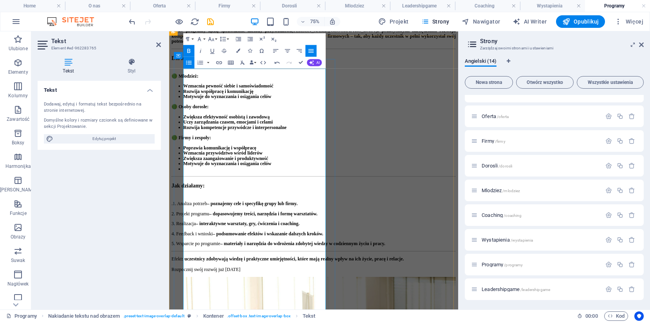
click at [232, 218] on li at bounding box center [369, 214] width 363 height 7
drag, startPoint x: 329, startPoint y: 176, endPoint x: 190, endPoint y: 179, distance: 139.9
click at [190, 107] on li "Wzmacnia pewność siebie i samoświadomość" at bounding box center [369, 103] width 363 height 7
copy strong "Wzmacnia pewność siebie i samoświadomość"
click at [329, 148] on li "Zwiększa efektywność osobistą i zawodową" at bounding box center [369, 144] width 363 height 7
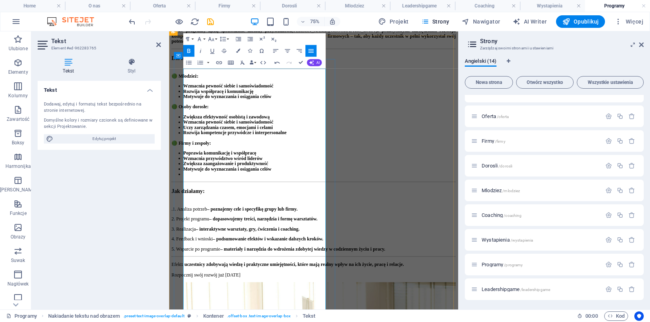
drag, startPoint x: 193, startPoint y: 217, endPoint x: 195, endPoint y: 226, distance: 9.1
click at [188, 155] on li "Zwiększa efektywność osobistą i zawodową Wzmacnia pewność siebie i samoświadomo…" at bounding box center [369, 148] width 363 height 14
click at [194, 170] on ul "Zwiększa efektywność osobistą i zawodową Wzmacnia pewność siebie i samoświadomo…" at bounding box center [361, 155] width 379 height 28
drag, startPoint x: 306, startPoint y: 187, endPoint x: 192, endPoint y: 191, distance: 113.7
click at [192, 114] on li "Rozwija współpracę i komunikację" at bounding box center [369, 110] width 363 height 7
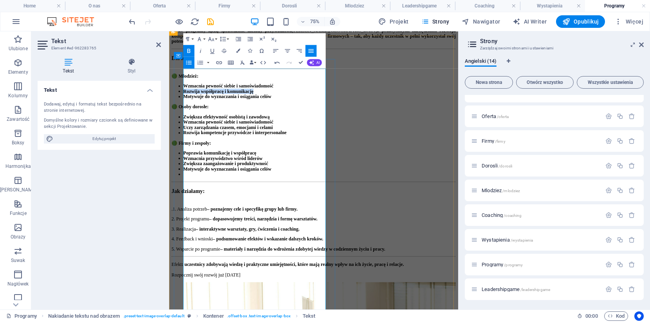
copy strong "Rozwija współpracę i komunikację"
click at [327, 148] on li "Zwiększa efektywność osobistą i zawodową" at bounding box center [369, 144] width 363 height 7
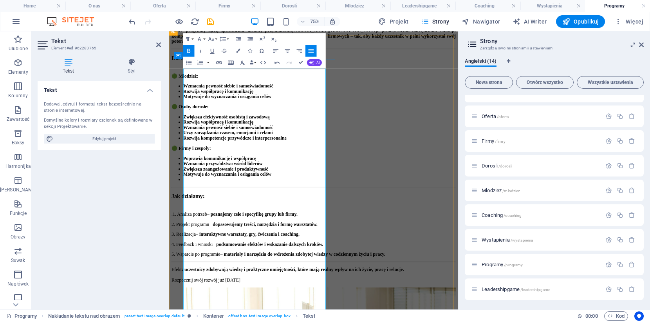
click at [195, 155] on strong "Rozwija współpracę i komunikację" at bounding box center [235, 151] width 94 height 7
drag, startPoint x: 325, startPoint y: 196, endPoint x: 195, endPoint y: 196, distance: 130.0
click at [195, 121] on li "Motywuje do wyznaczania i osiągania celów" at bounding box center [369, 117] width 363 height 7
drag, startPoint x: 331, startPoint y: 196, endPoint x: 188, endPoint y: 166, distance: 145.6
click at [188, 166] on div "Nasze programy łączą sprawdzone metody przywództwa [PERSON_NAME] z praktycznymi…" at bounding box center [361, 196] width 379 height 339
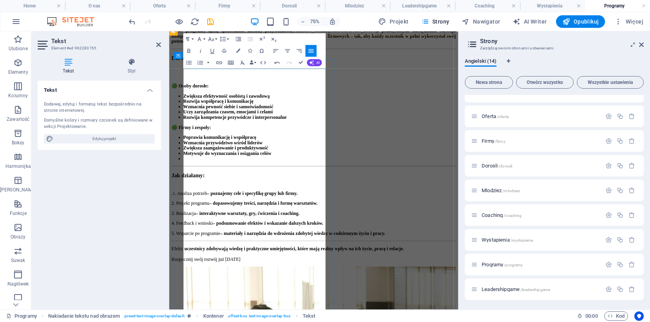
click at [199, 94] on p at bounding box center [361, 90] width 379 height 7
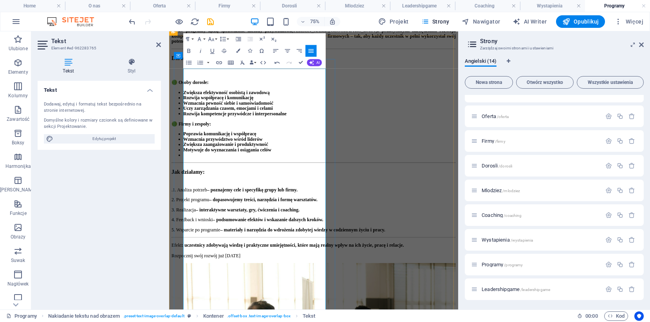
click at [210, 299] on div "Nasze programy łączą sprawdzone metody przywództwa [PERSON_NAME] z praktycznymi…" at bounding box center [361, 180] width 379 height 307
click at [205, 199] on li at bounding box center [369, 195] width 363 height 7
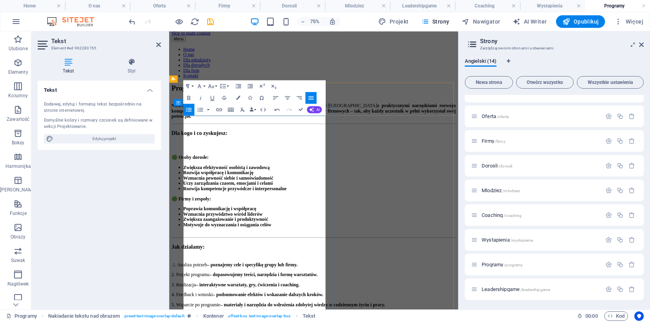
scroll to position [0, 0]
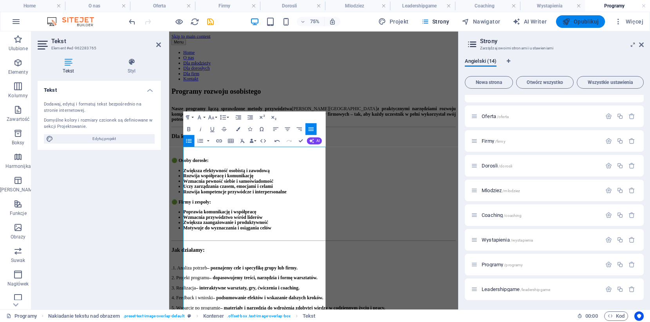
click at [581, 22] on span "Opublikuj" at bounding box center [580, 22] width 36 height 8
